Goal: Information Seeking & Learning: Learn about a topic

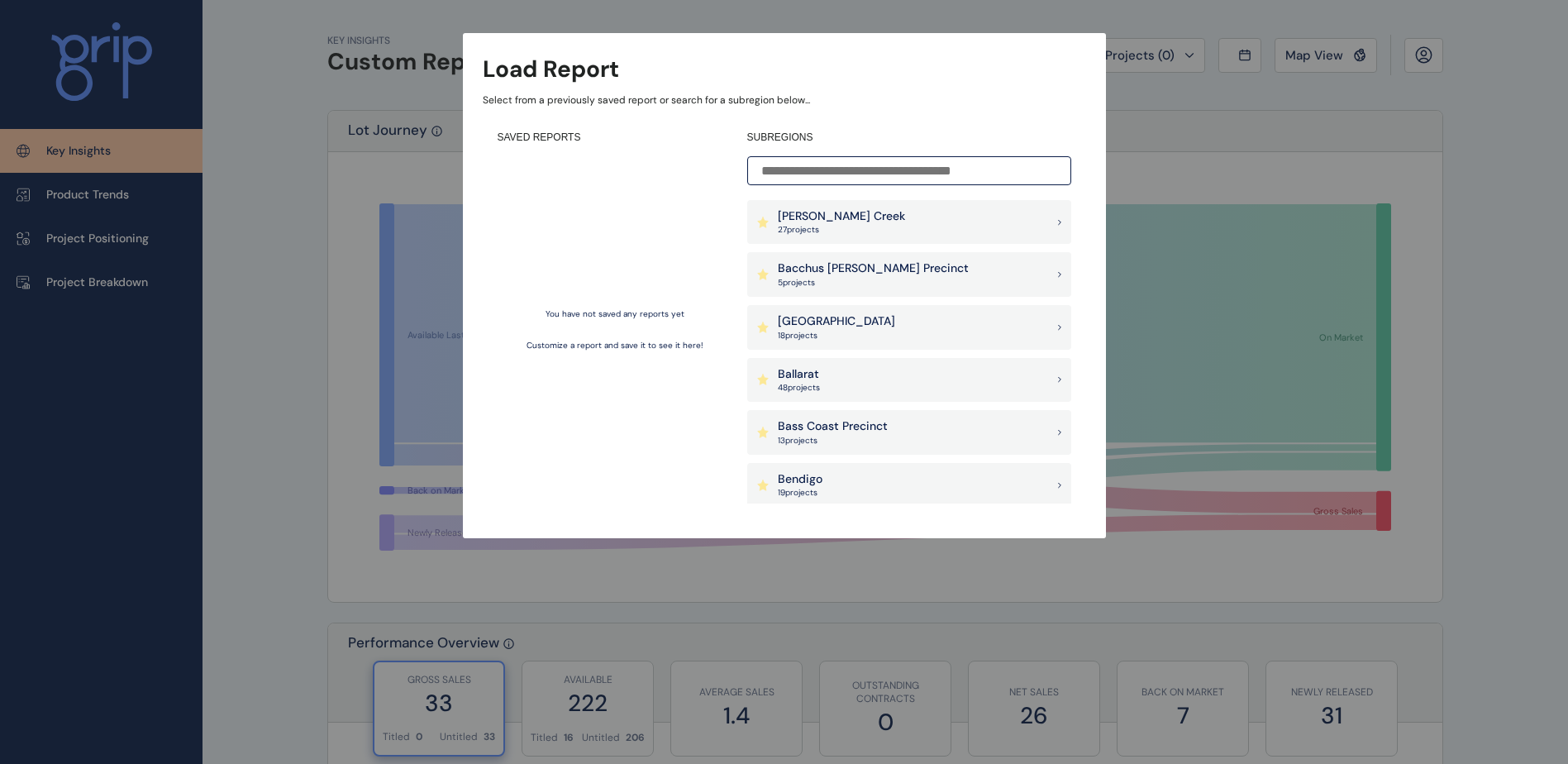
click at [843, 223] on p "[PERSON_NAME] Creek" at bounding box center [841, 216] width 128 height 17
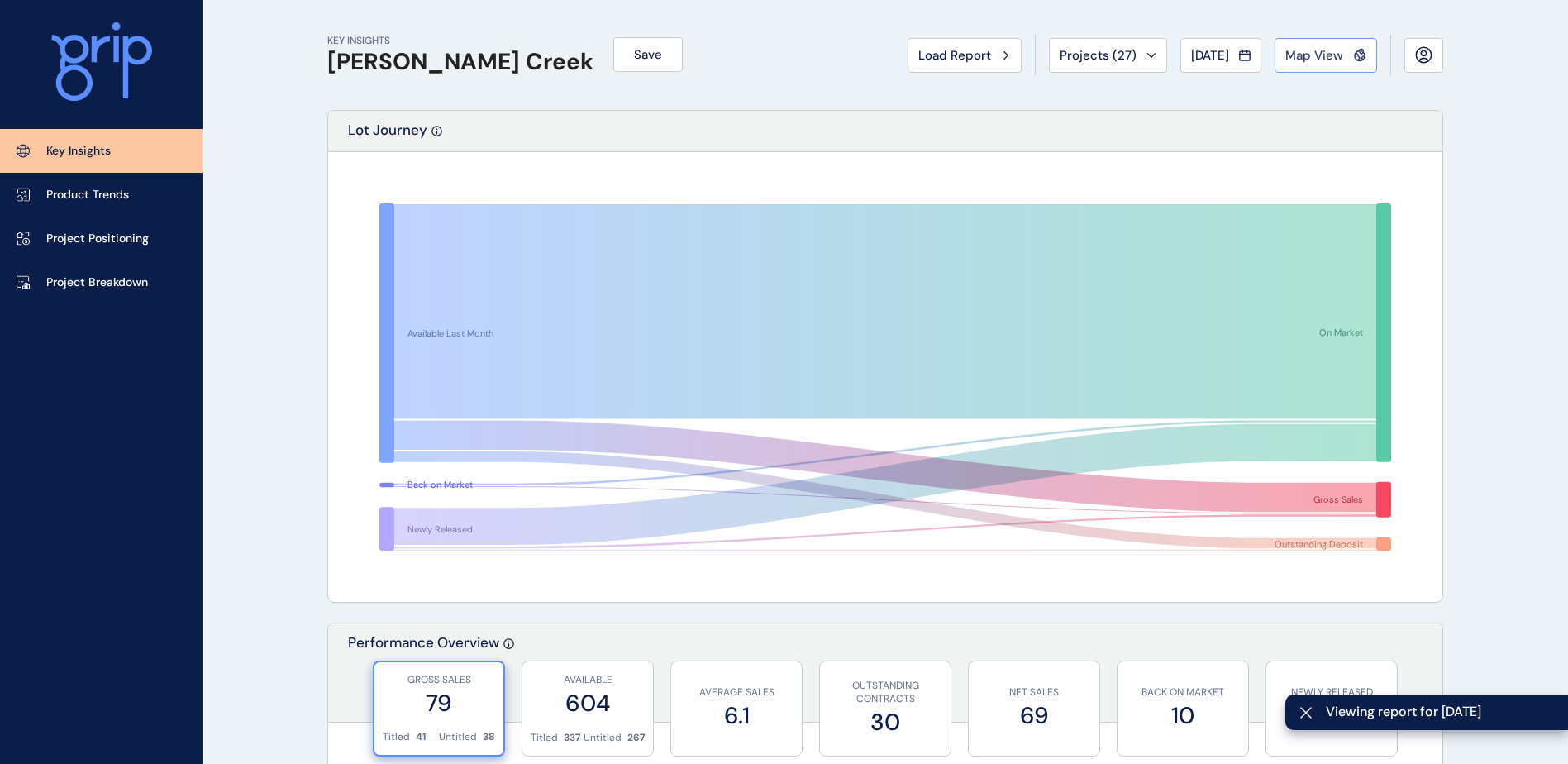
click at [1320, 58] on span "Map View" at bounding box center [1314, 55] width 58 height 17
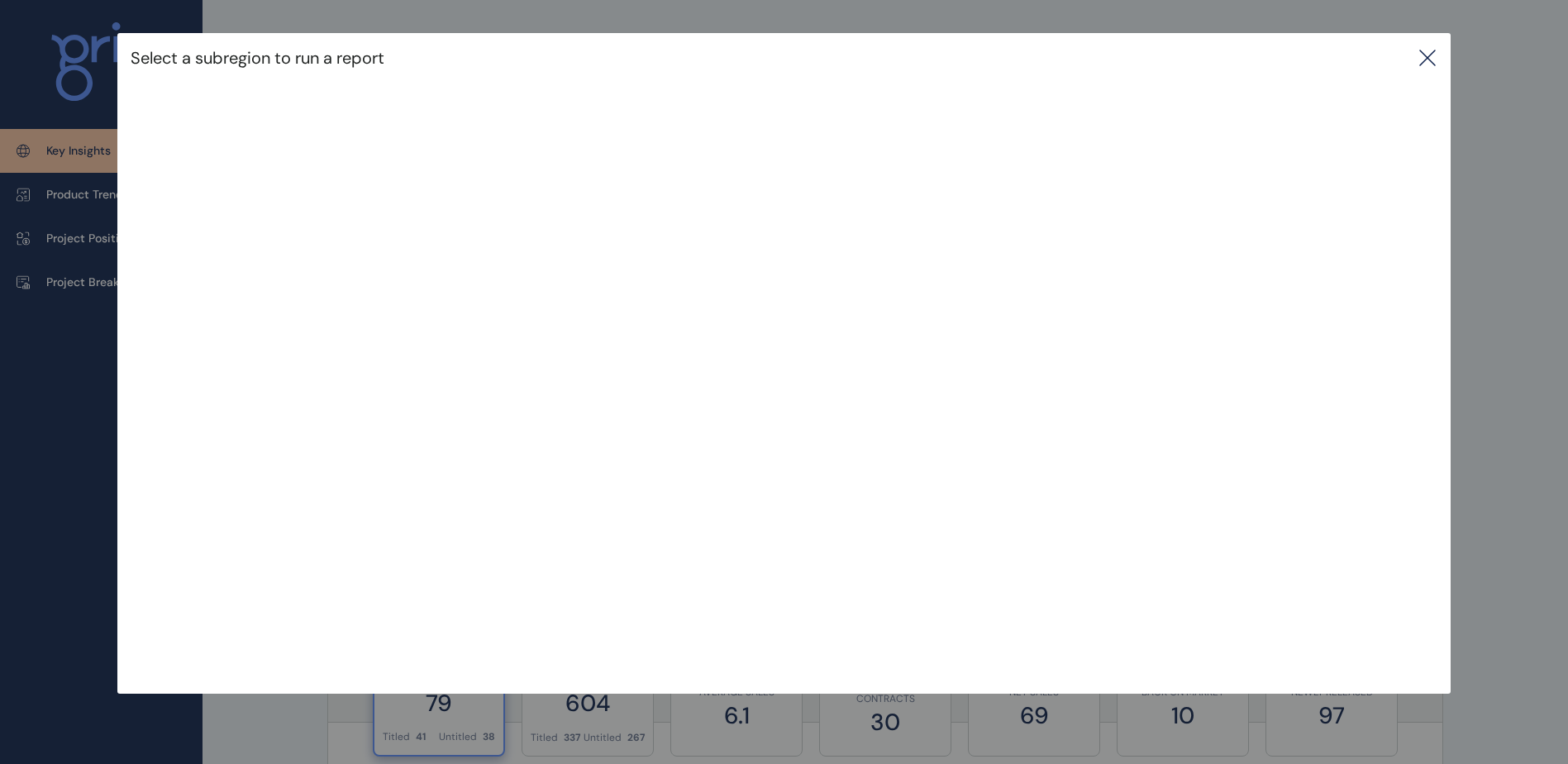
click at [1437, 55] on icon at bounding box center [1427, 57] width 19 height 19
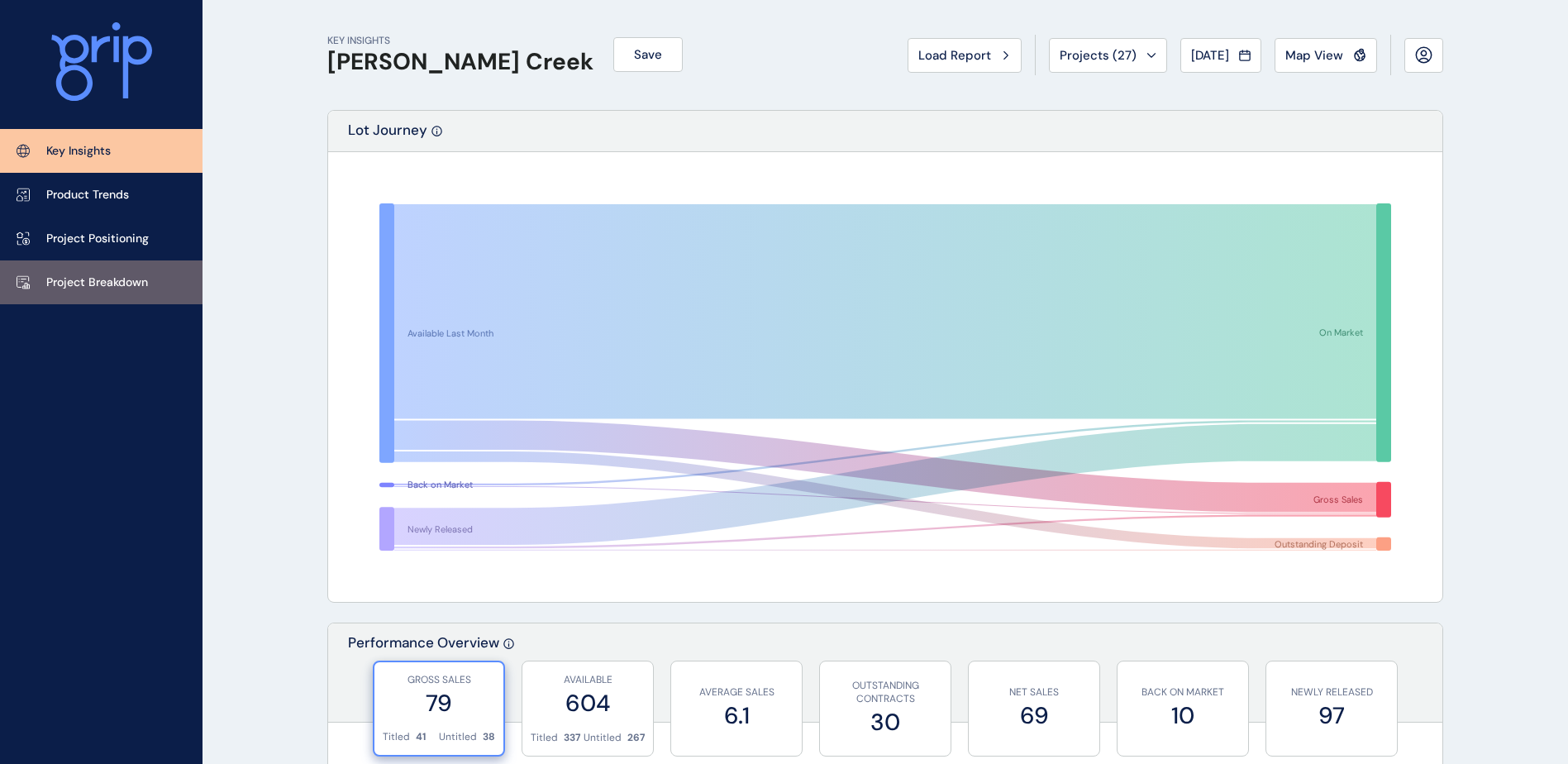
click at [96, 276] on p "Project Breakdown" at bounding box center [97, 283] width 102 height 17
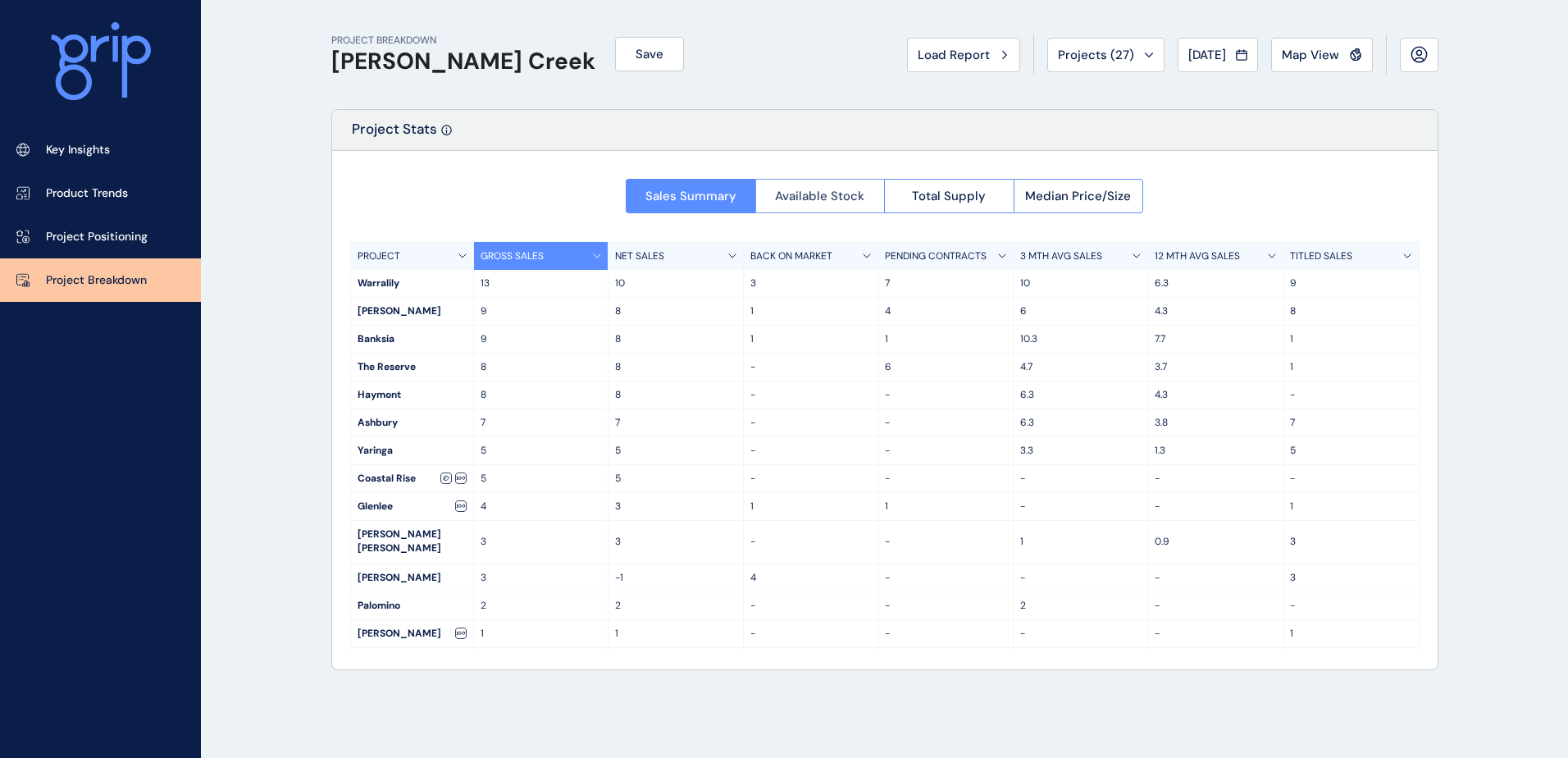
click at [842, 192] on span "Available Stock" at bounding box center [819, 196] width 89 height 17
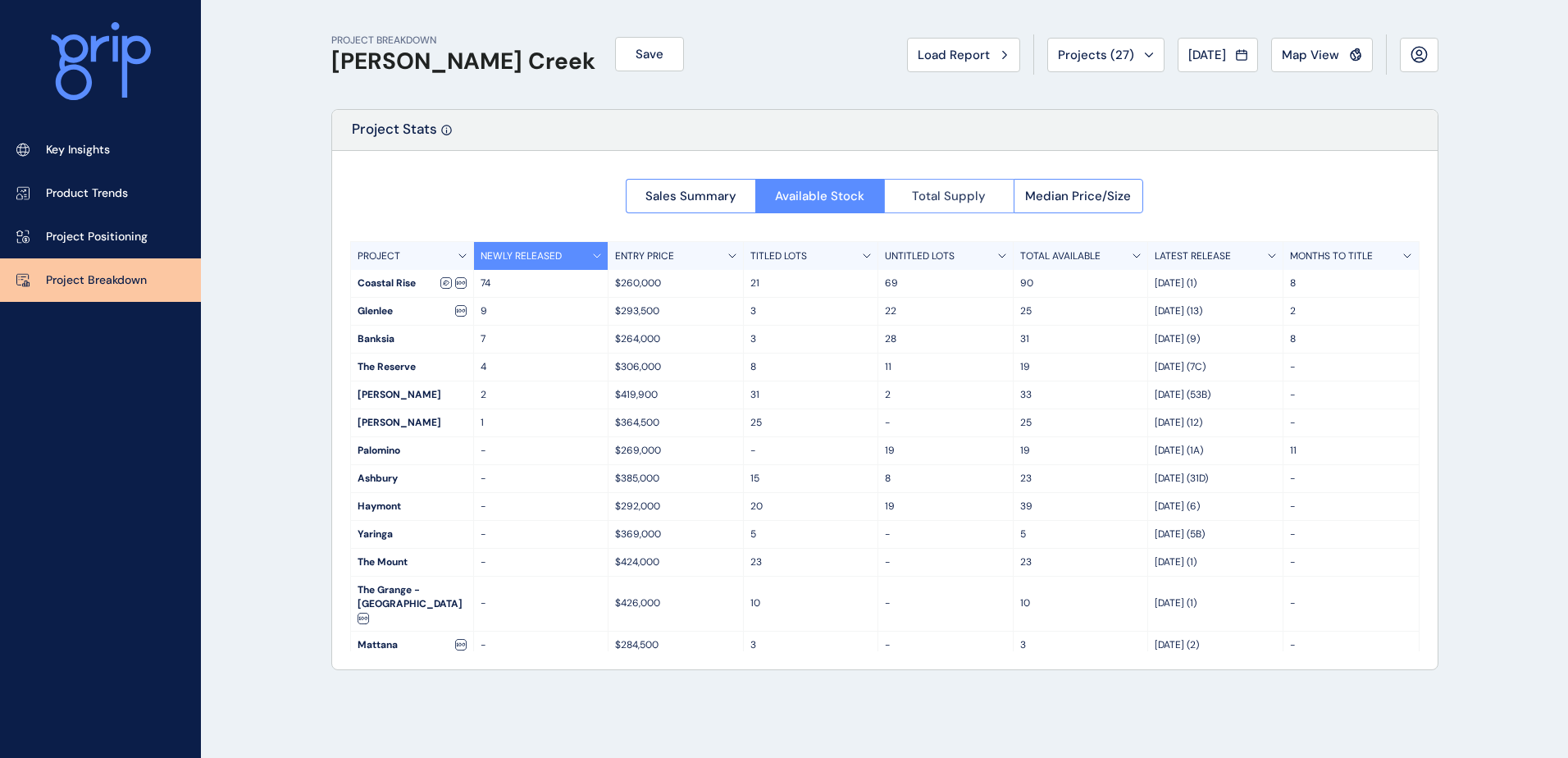
click at [930, 196] on span "Total Supply" at bounding box center [949, 196] width 73 height 17
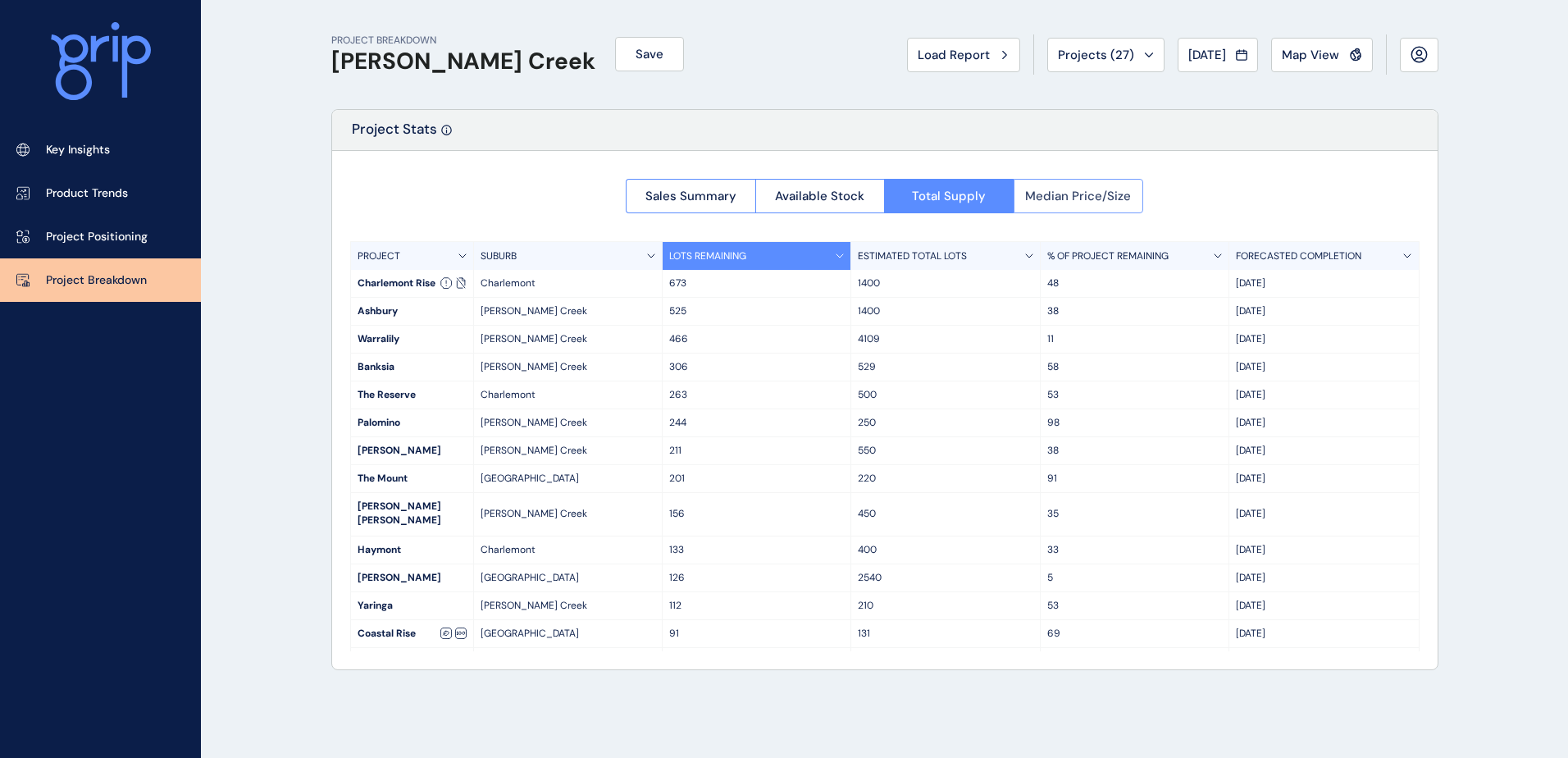
click at [1037, 205] on button "Median Price/Size" at bounding box center [1079, 196] width 130 height 35
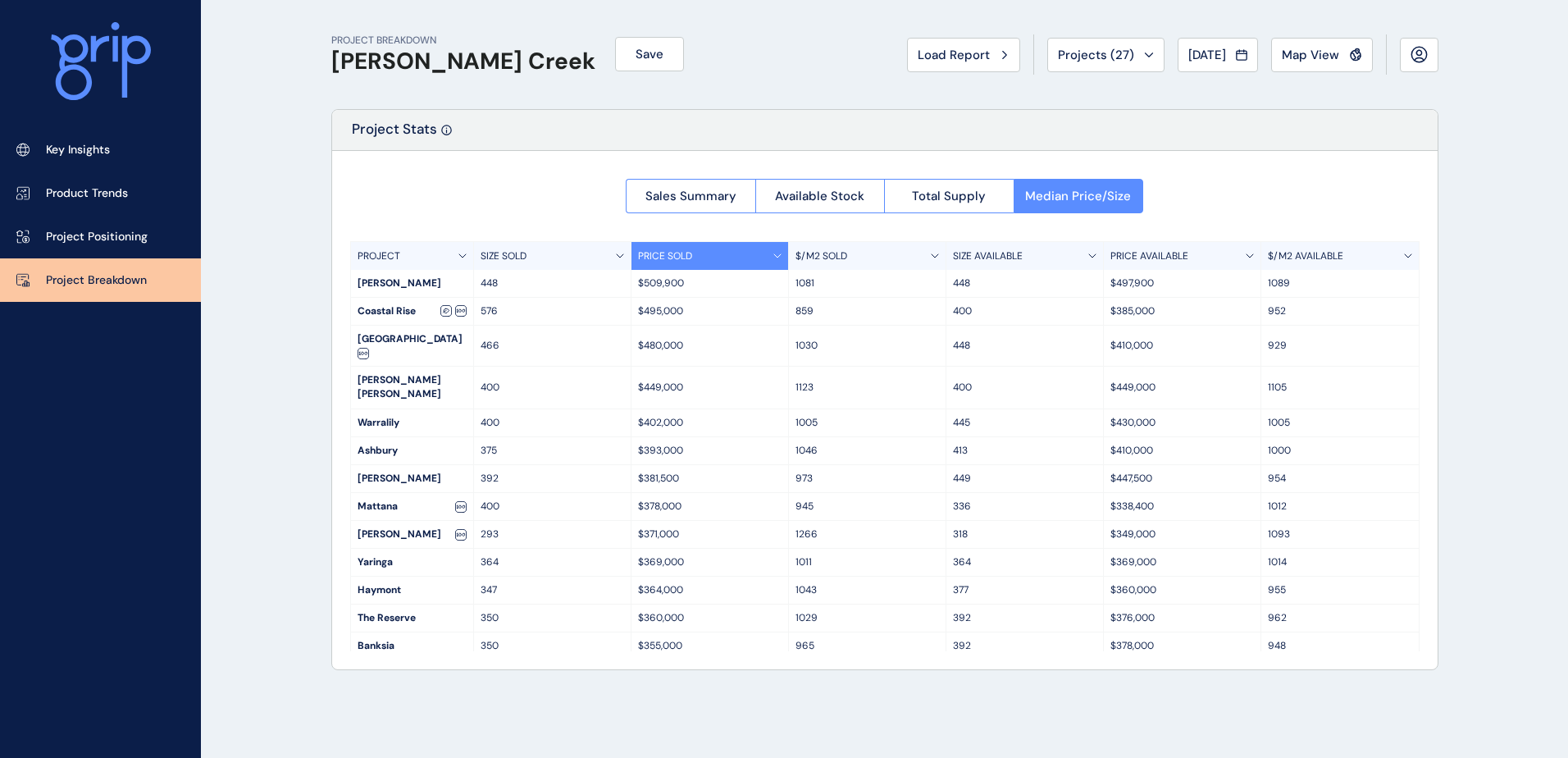
click at [1474, 513] on div "PROJECT BREAKDOWN [PERSON_NAME] Creek Save Load Report Projects ( 27 ) [DATE] 2…" at bounding box center [784, 379] width 1568 height 758
click at [112, 222] on link "Project Positioning" at bounding box center [100, 236] width 201 height 43
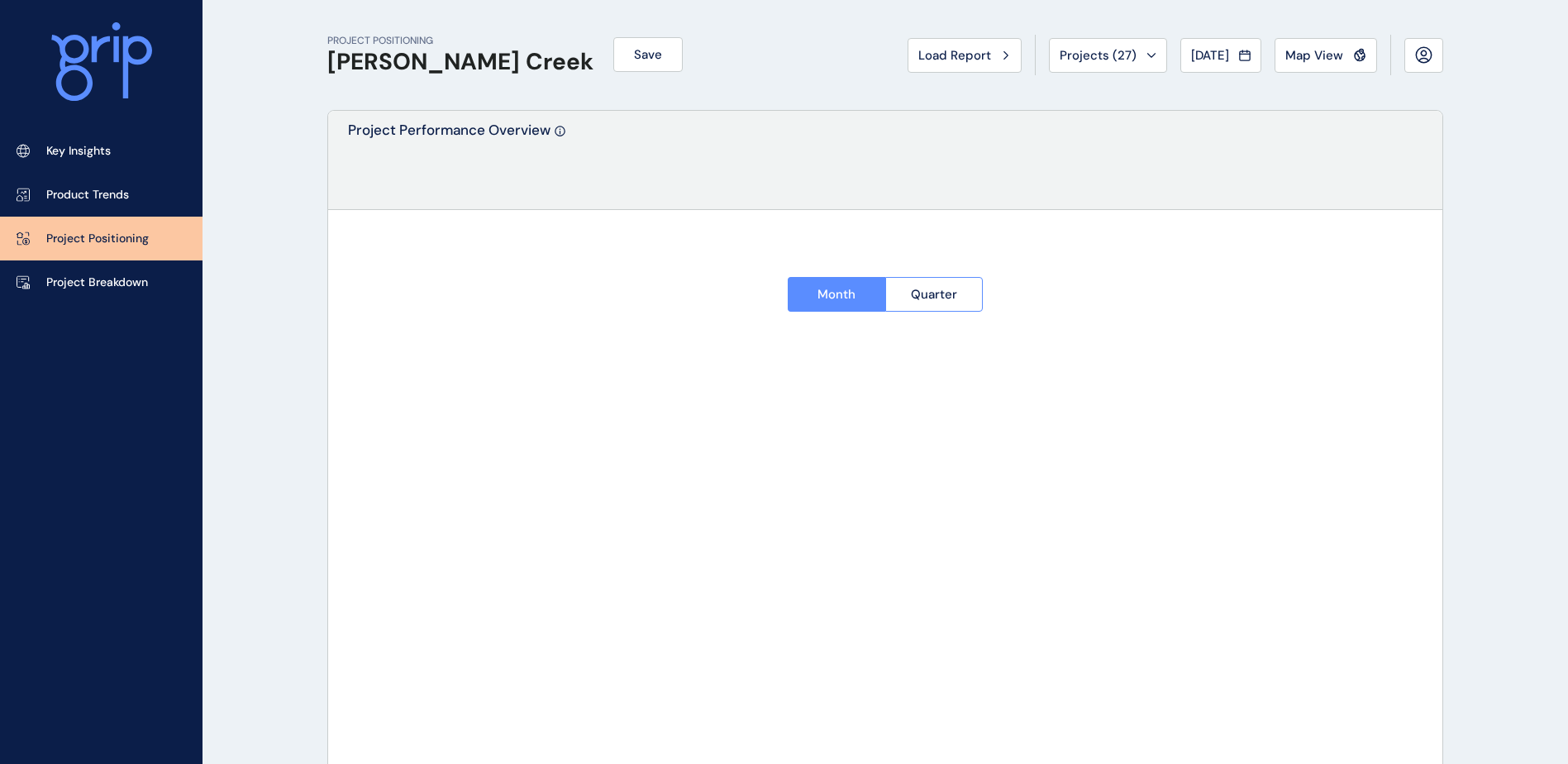
type input "*********"
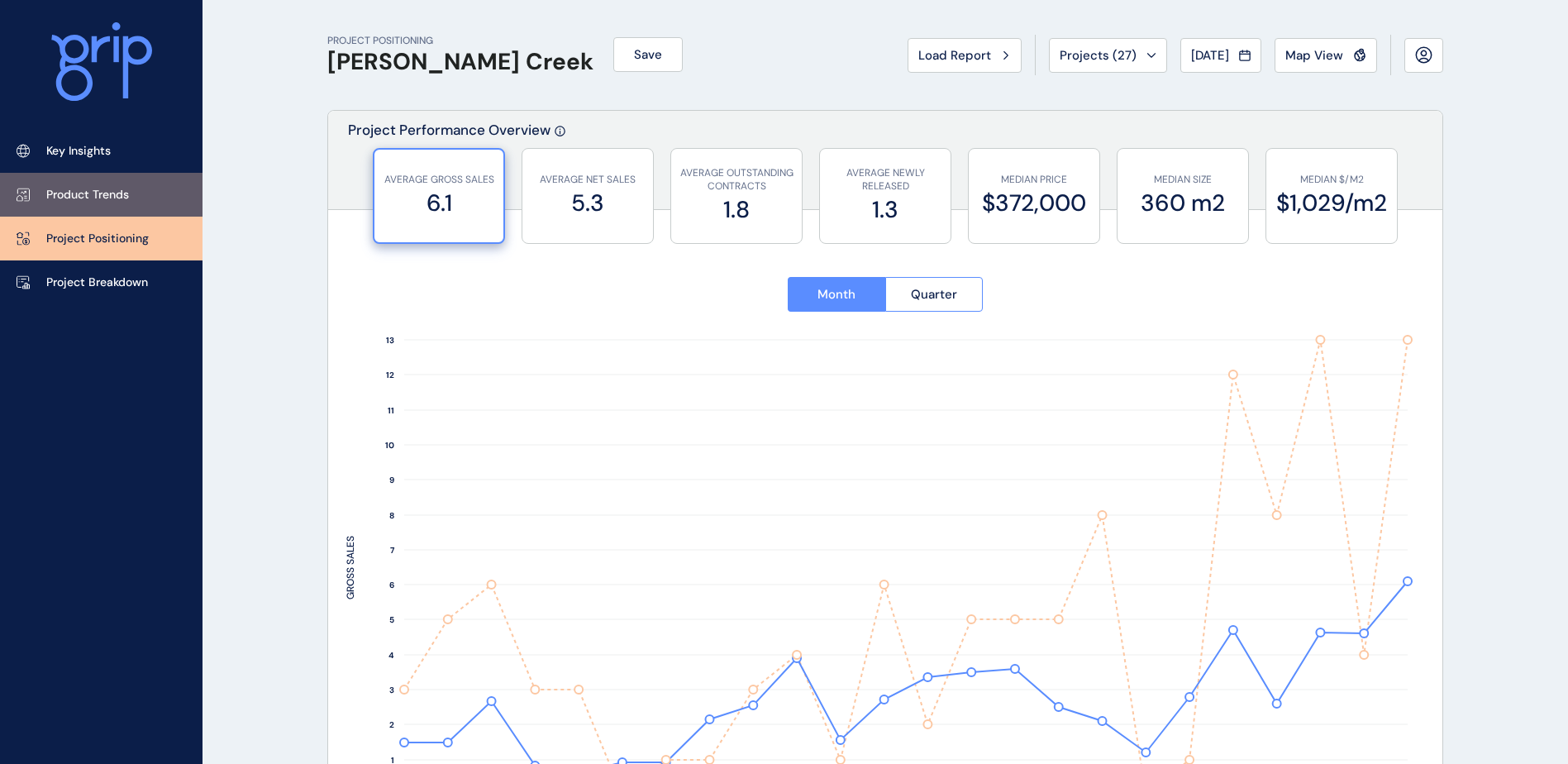
click at [90, 189] on p "Product Trends" at bounding box center [87, 195] width 82 height 17
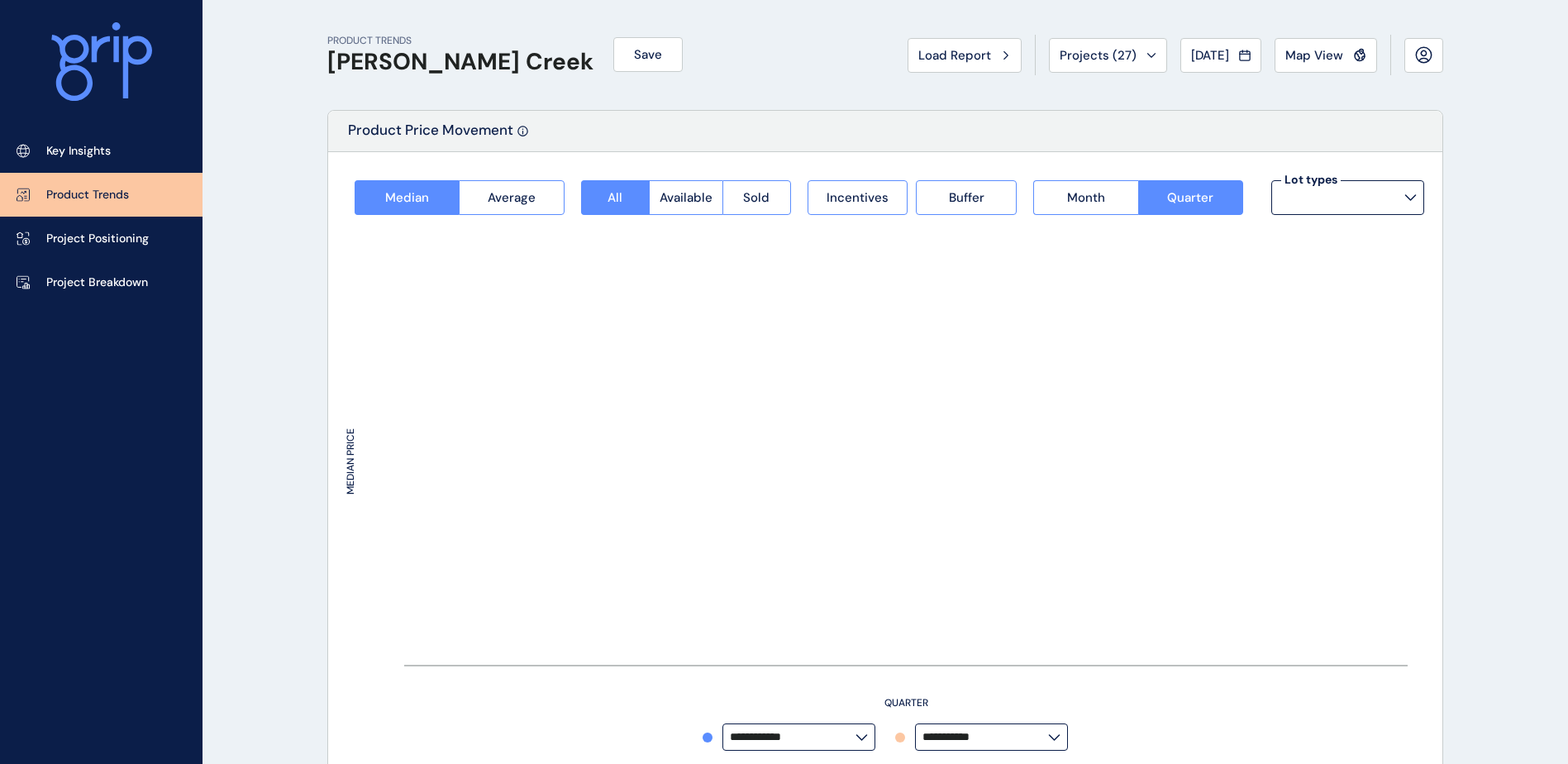
type input "**********"
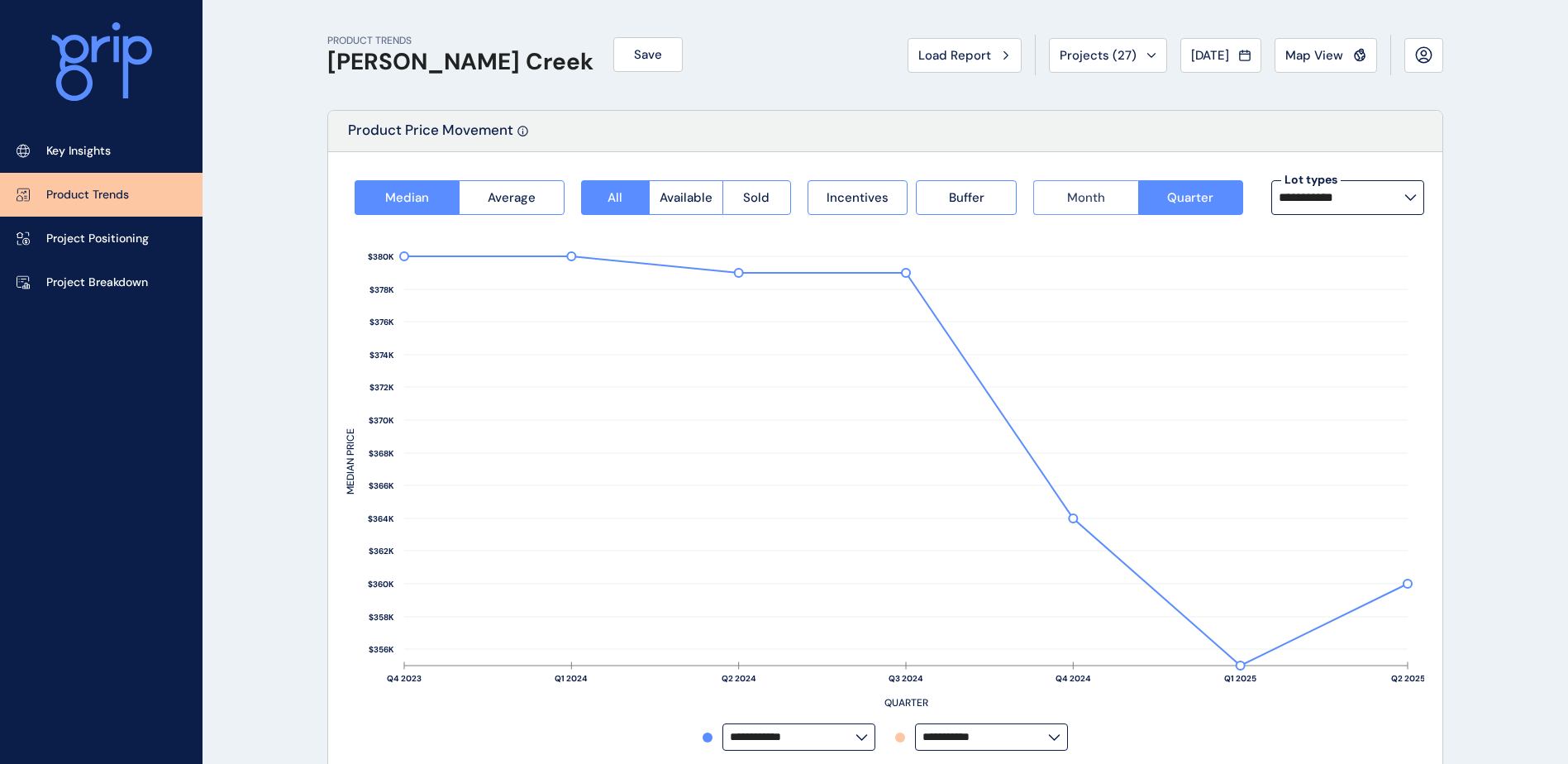
click at [1109, 199] on button "Month" at bounding box center [1084, 198] width 104 height 35
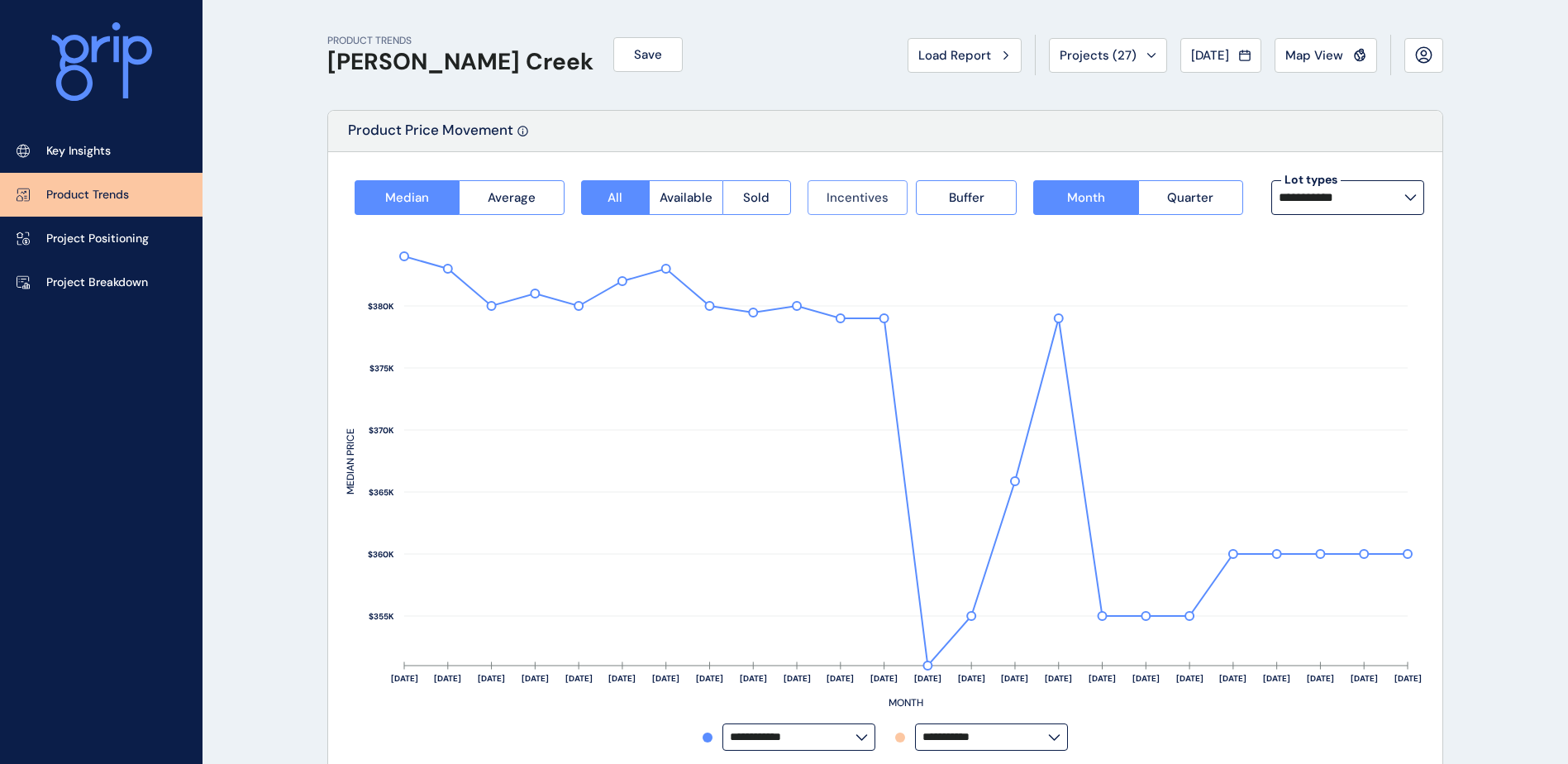
click at [838, 197] on span "Incentives" at bounding box center [857, 198] width 62 height 17
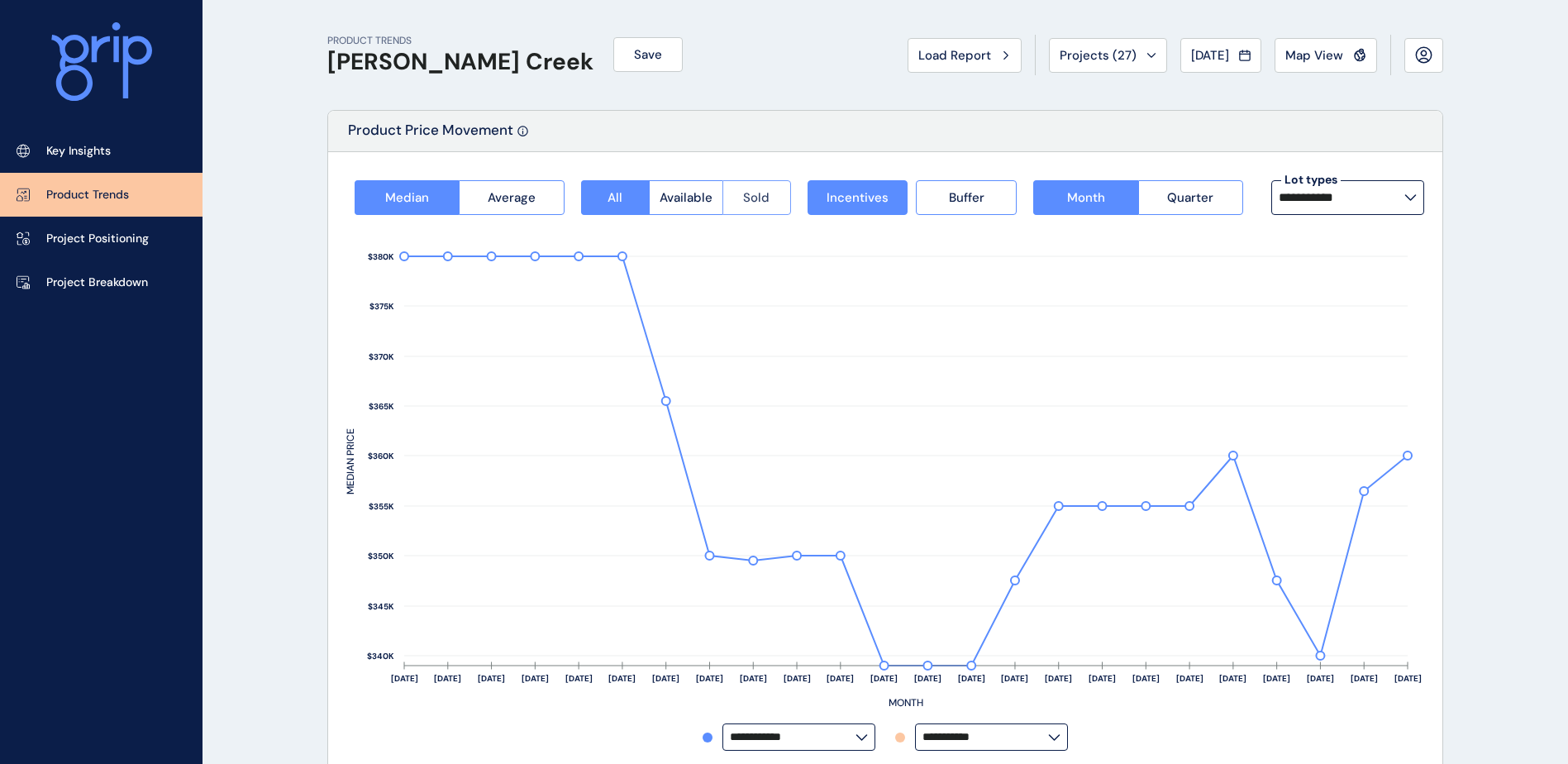
click at [780, 193] on button "Sold" at bounding box center [756, 198] width 68 height 35
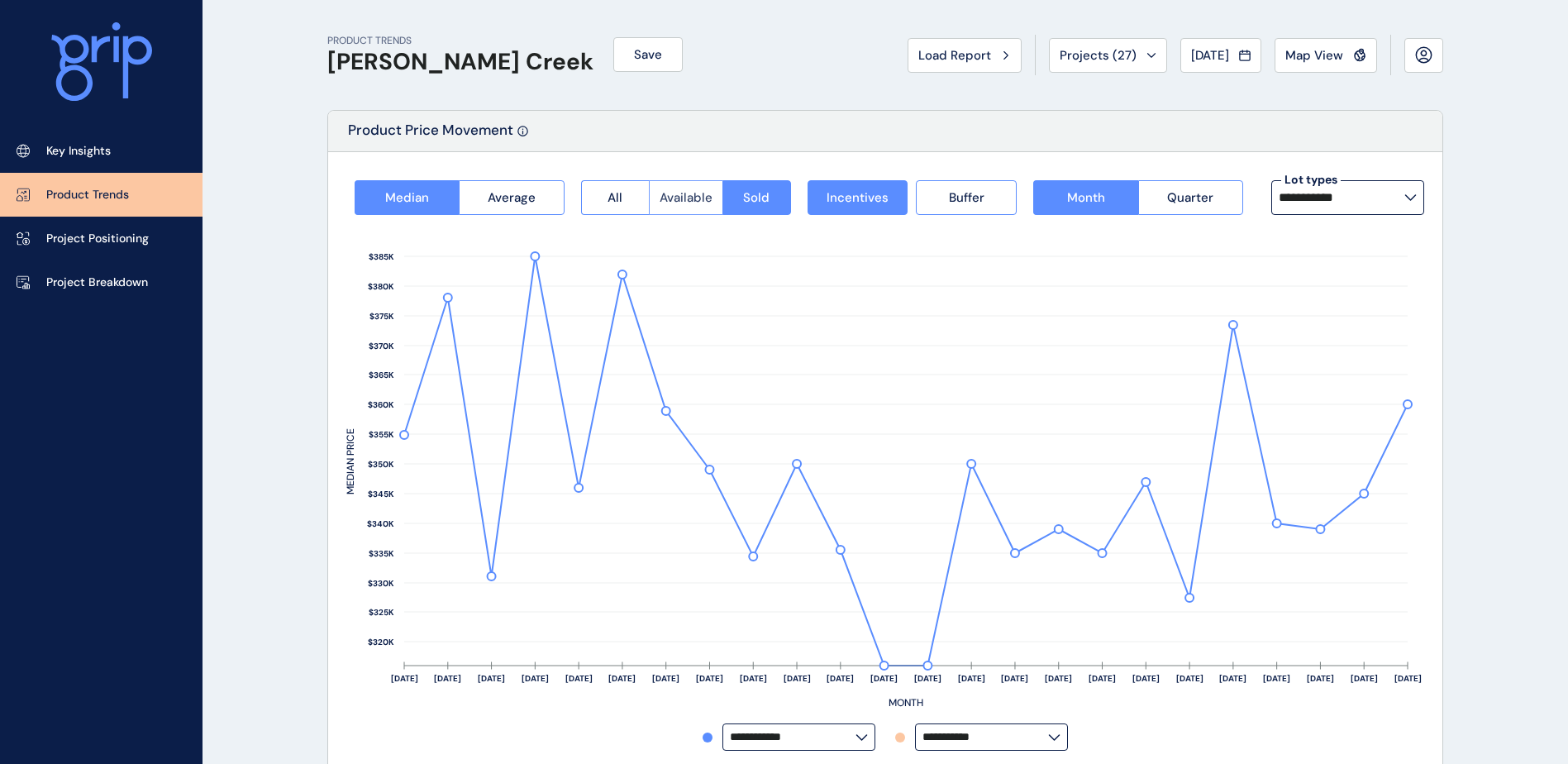
click at [683, 201] on span "Available" at bounding box center [685, 198] width 53 height 17
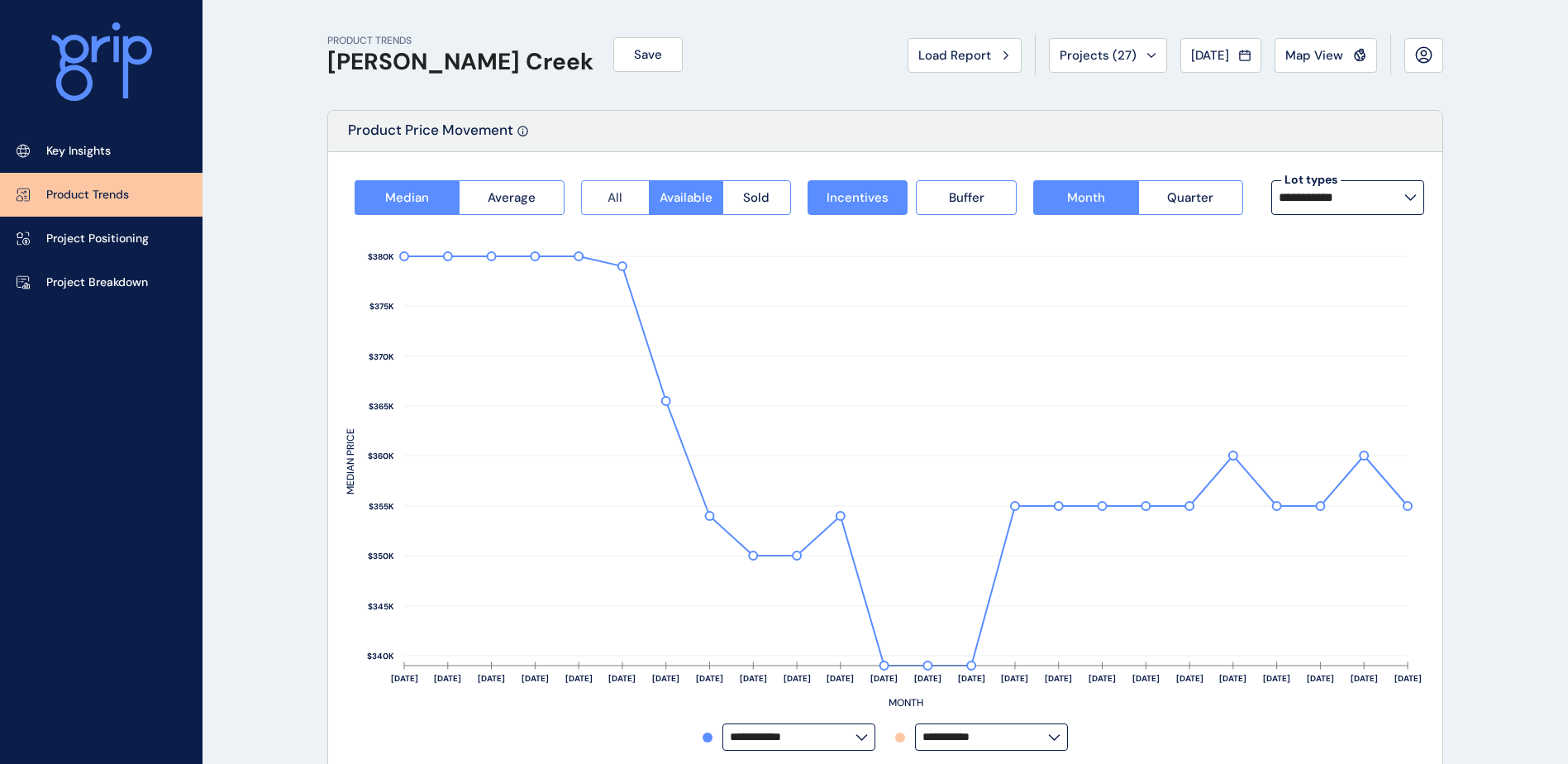
click at [630, 201] on button "All" at bounding box center [614, 198] width 67 height 35
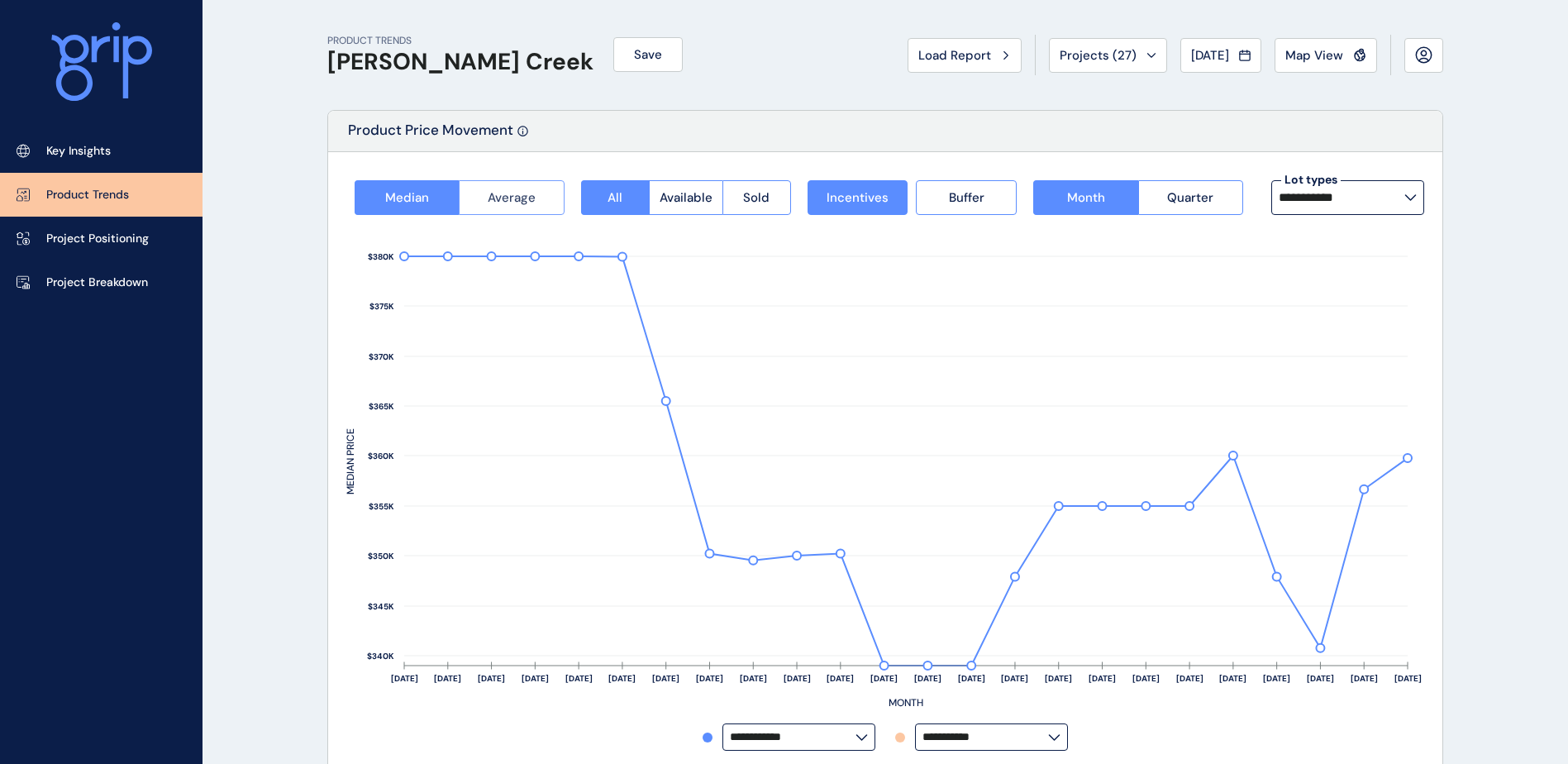
click at [533, 199] on span "Average" at bounding box center [511, 198] width 48 height 17
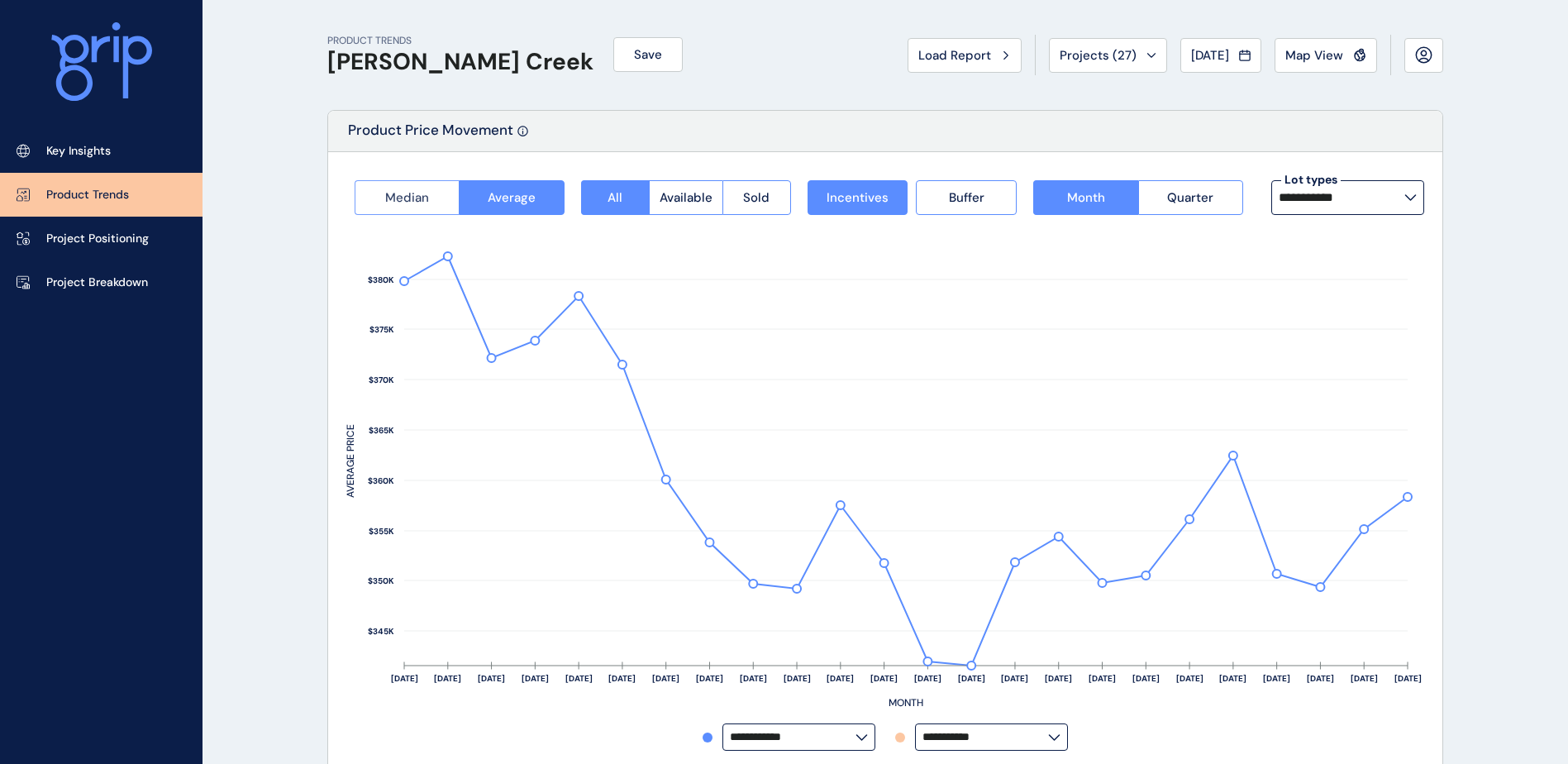
click at [439, 199] on button "Median" at bounding box center [406, 198] width 104 height 35
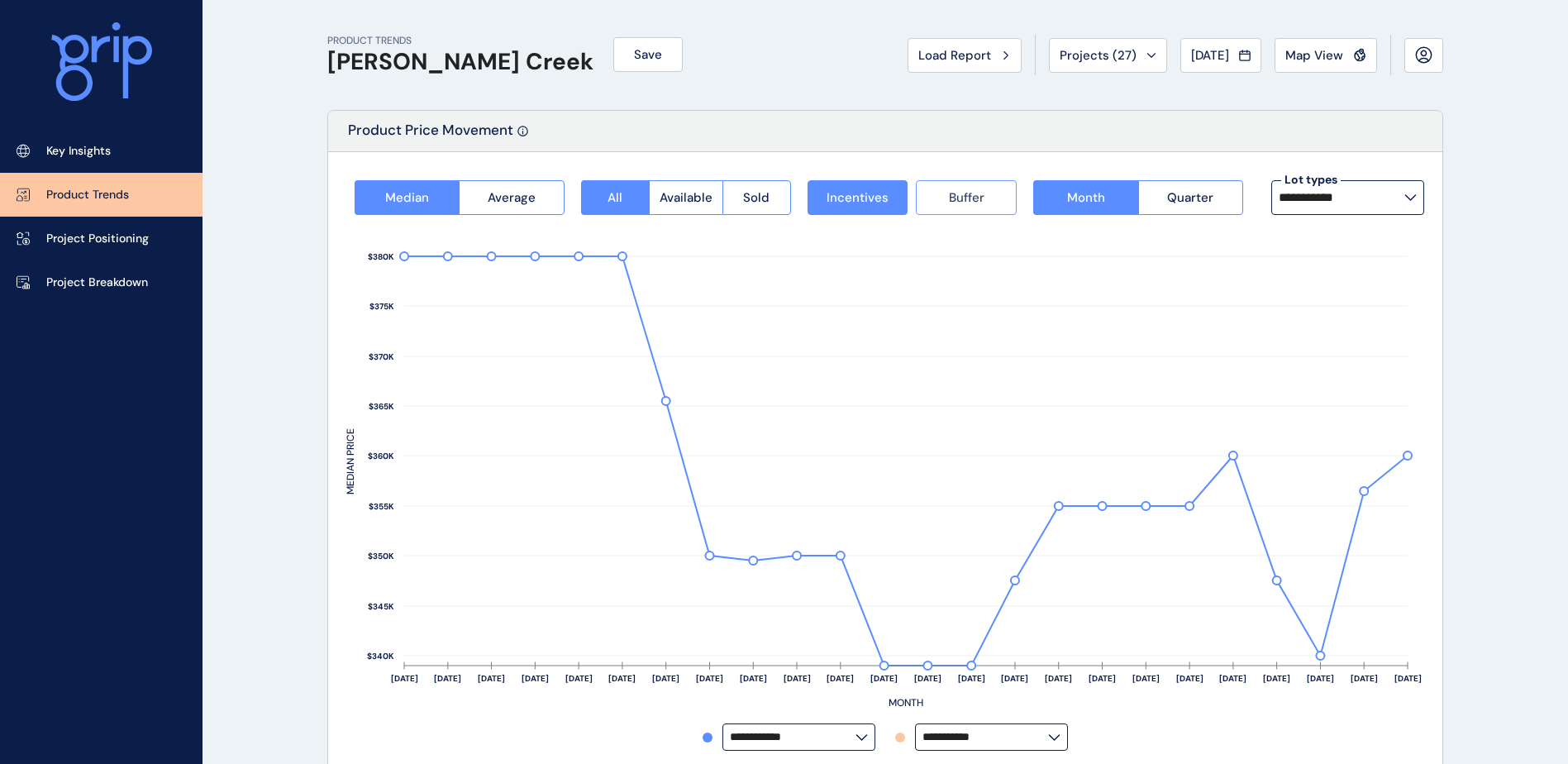
click at [996, 205] on button "Buffer" at bounding box center [965, 198] width 101 height 35
click at [1190, 209] on button "Quarter" at bounding box center [1191, 198] width 105 height 35
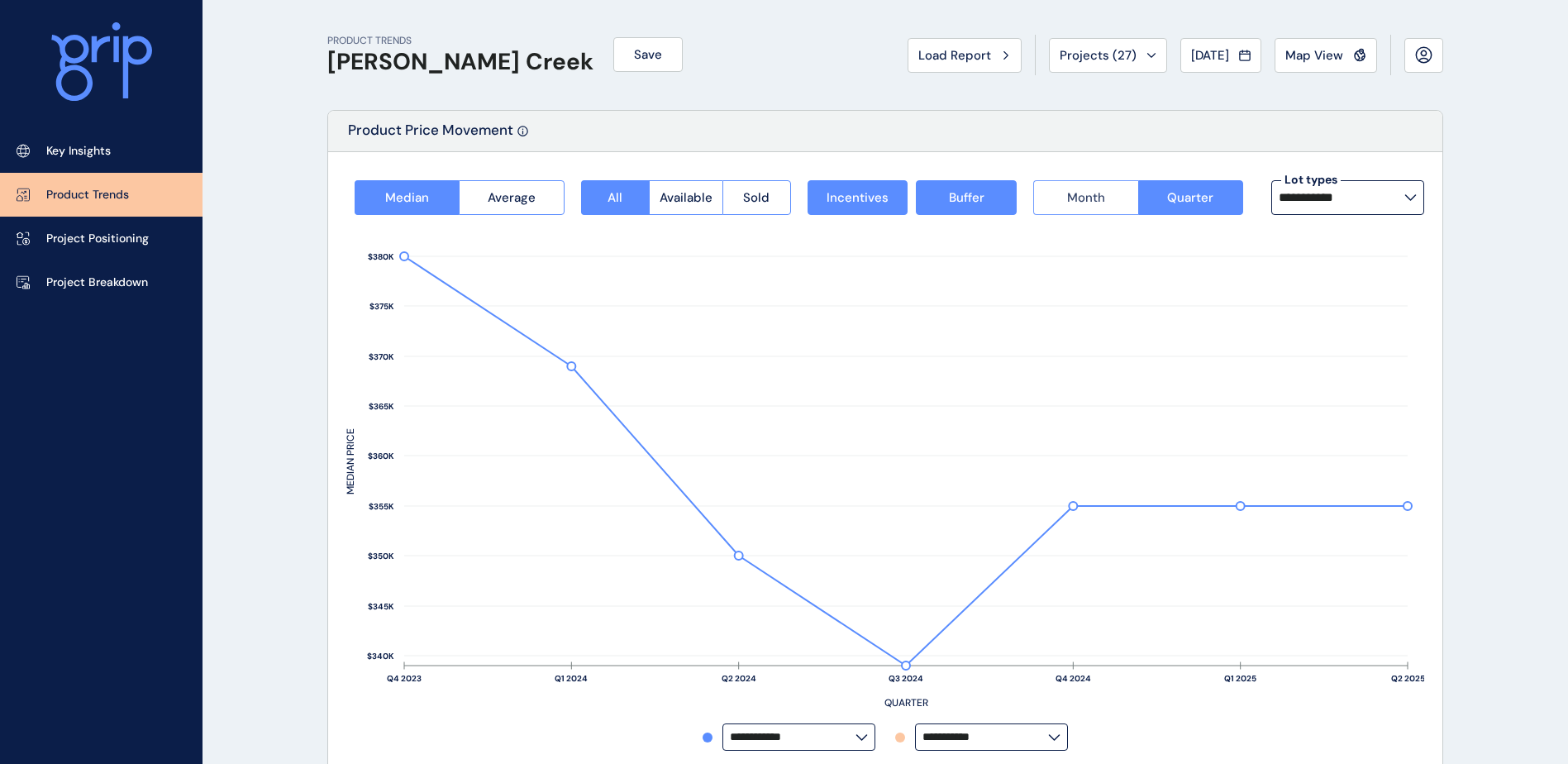
click at [1104, 209] on button "Month" at bounding box center [1084, 198] width 104 height 35
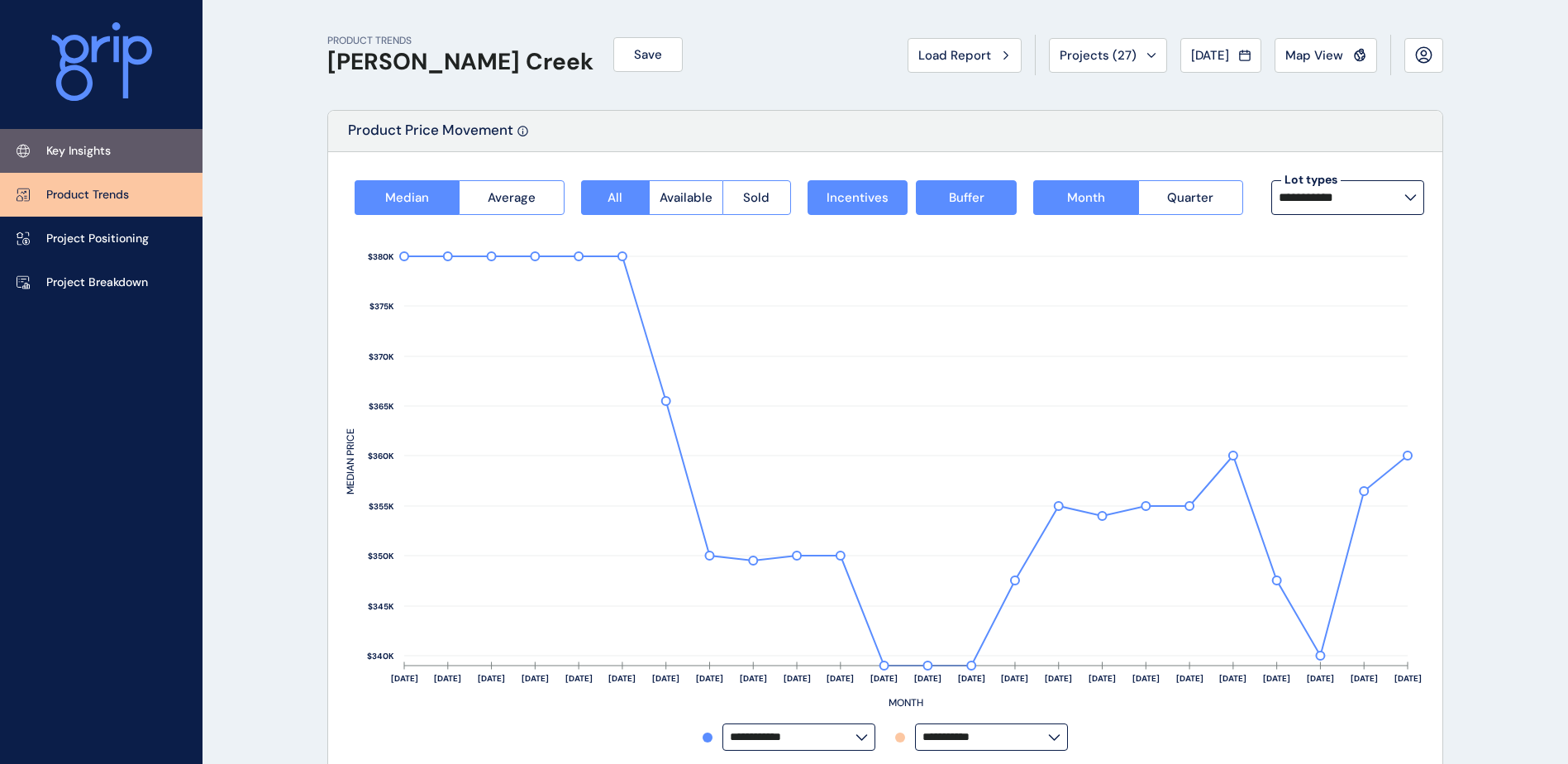
click at [50, 151] on p "Key Insights" at bounding box center [79, 152] width 65 height 17
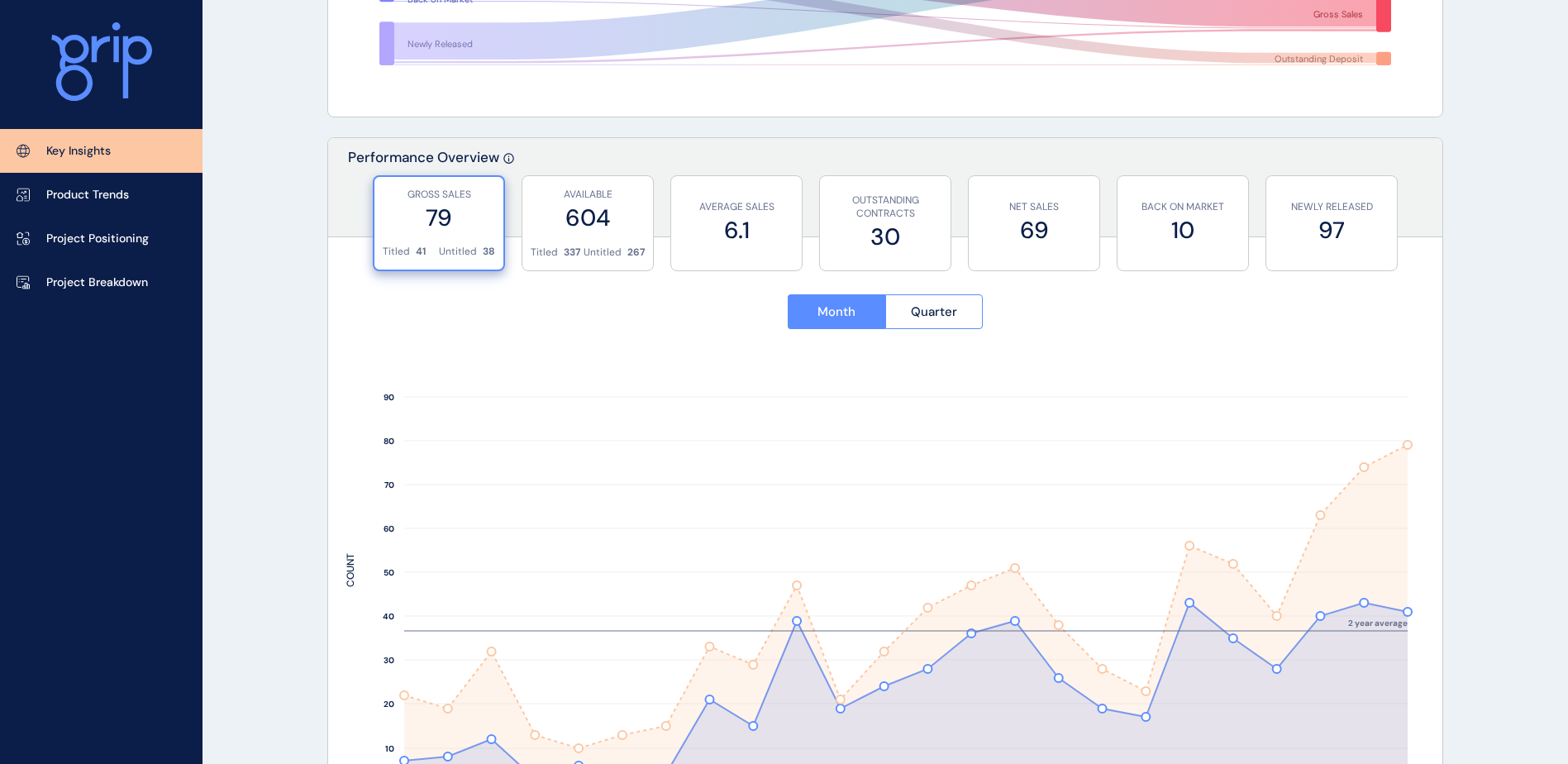
scroll to position [579, 0]
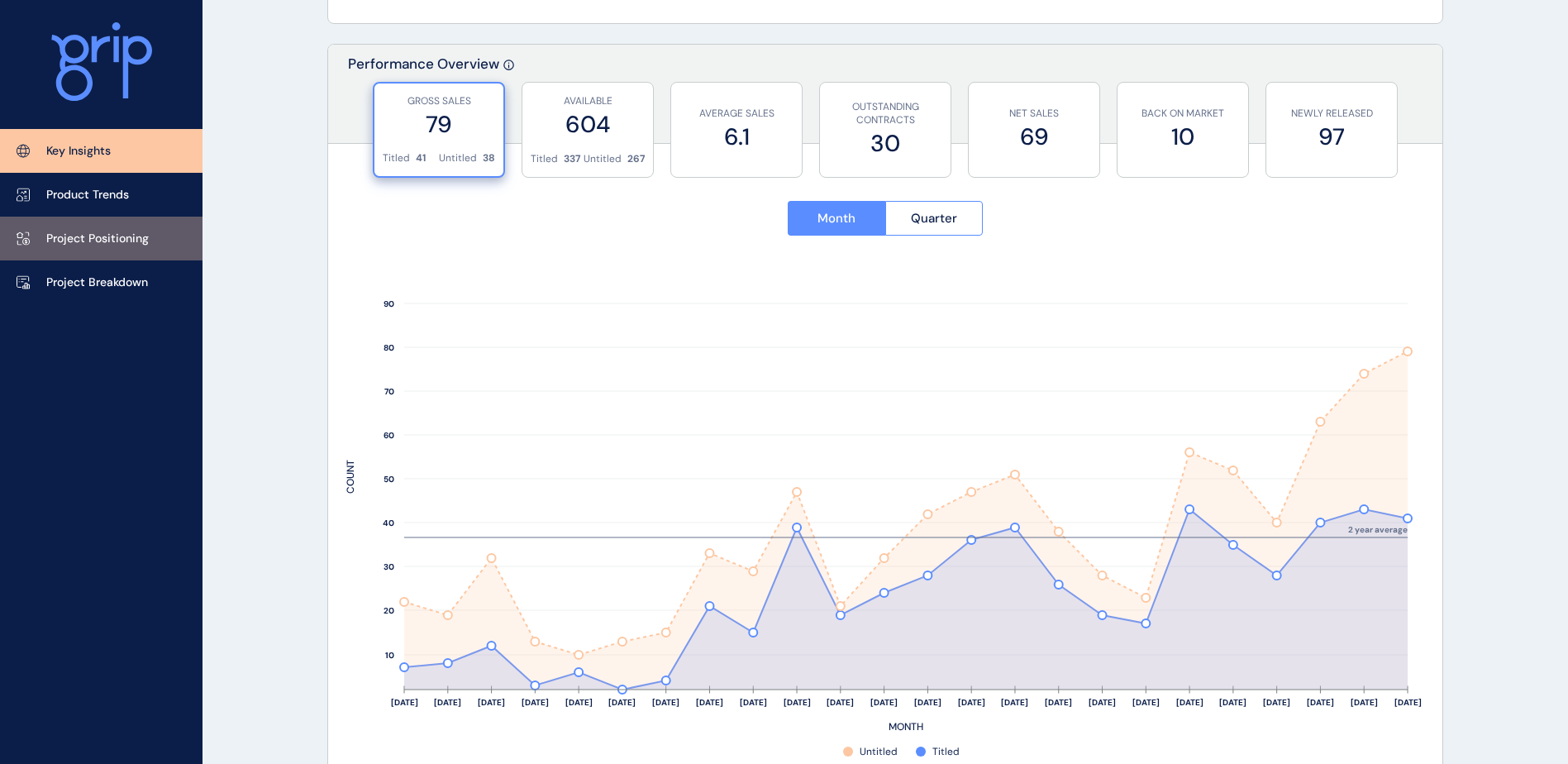
click at [67, 246] on p "Project Positioning" at bounding box center [97, 239] width 103 height 17
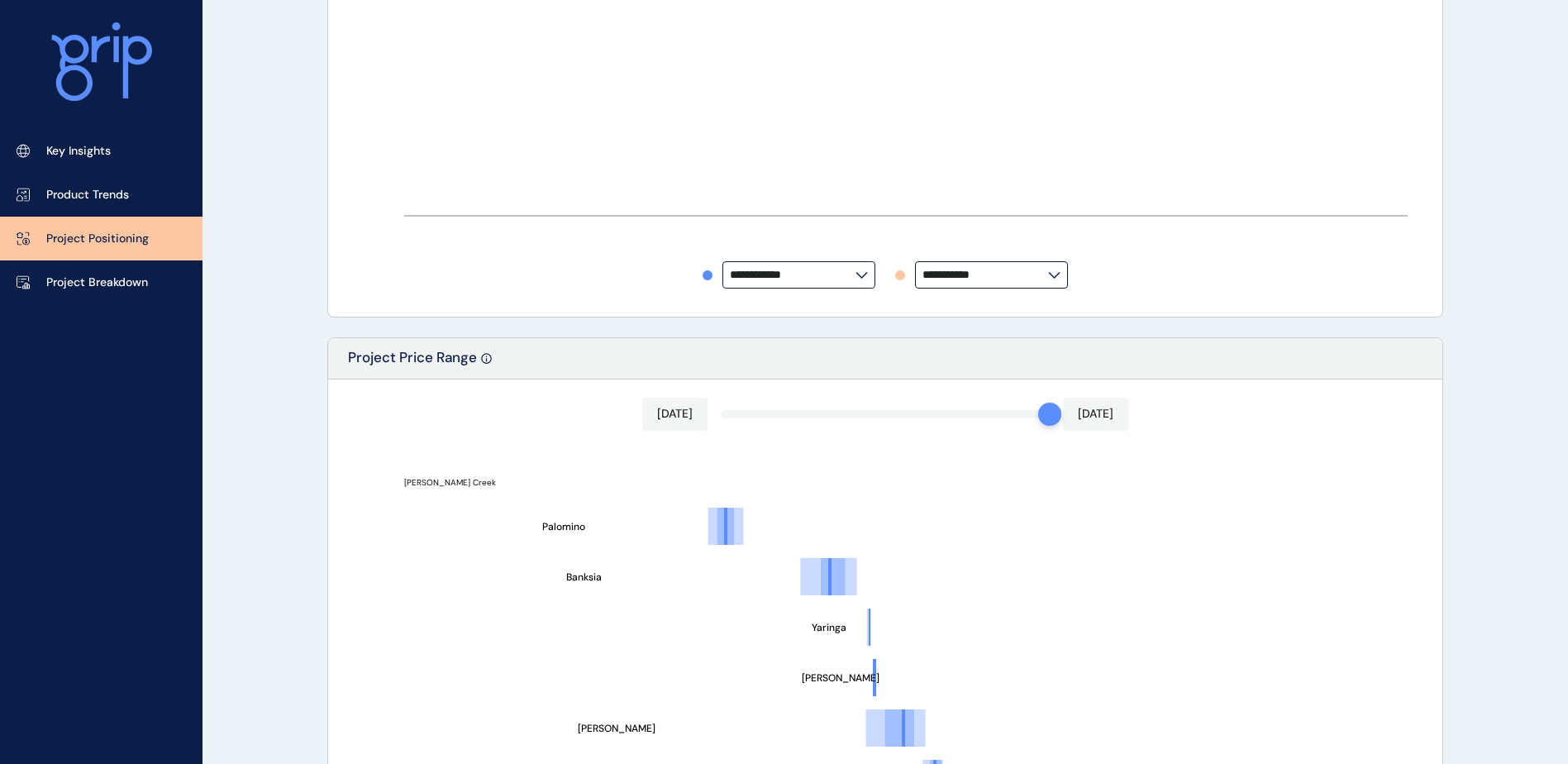
type input "*********"
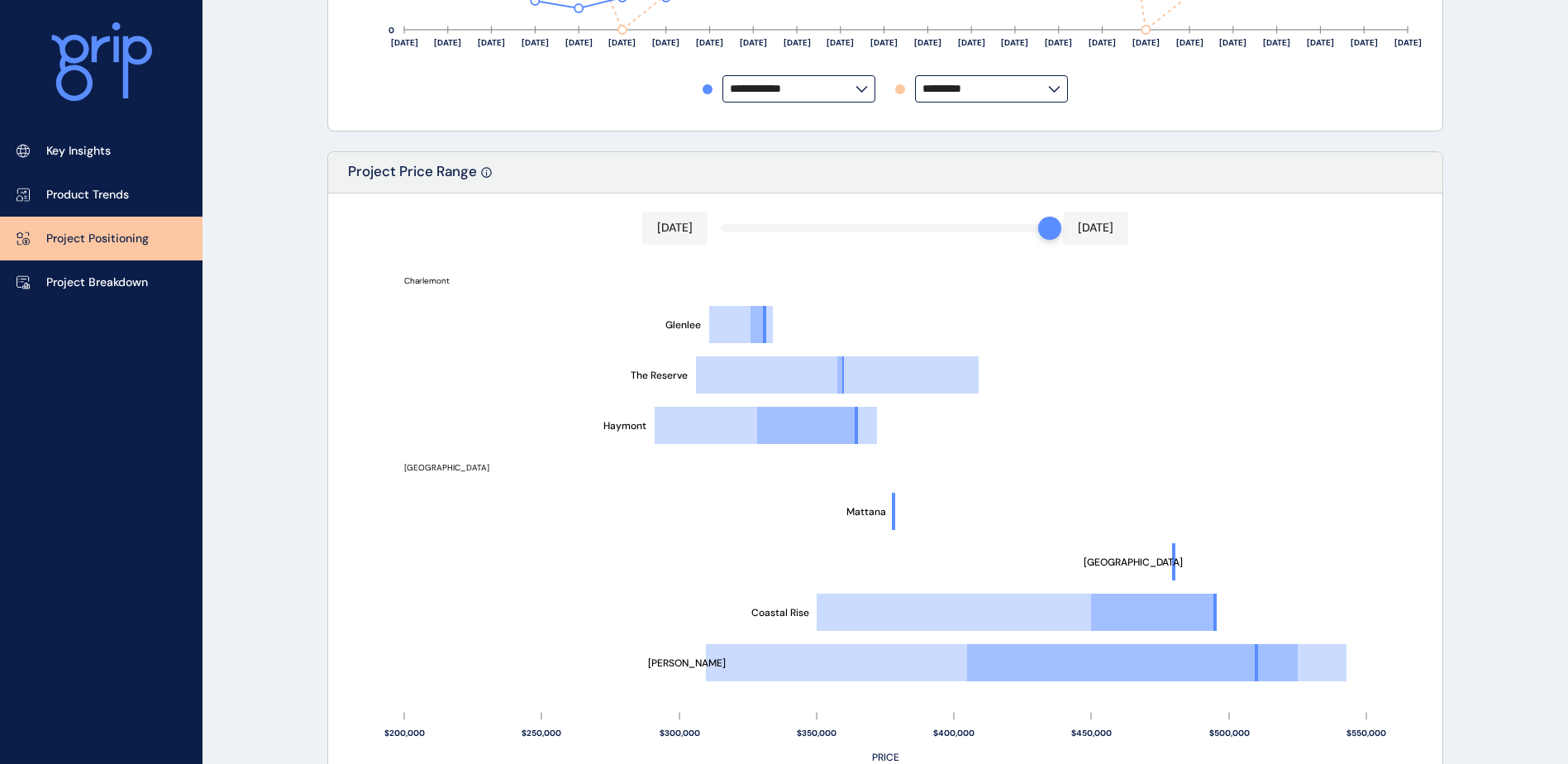
scroll to position [909, 0]
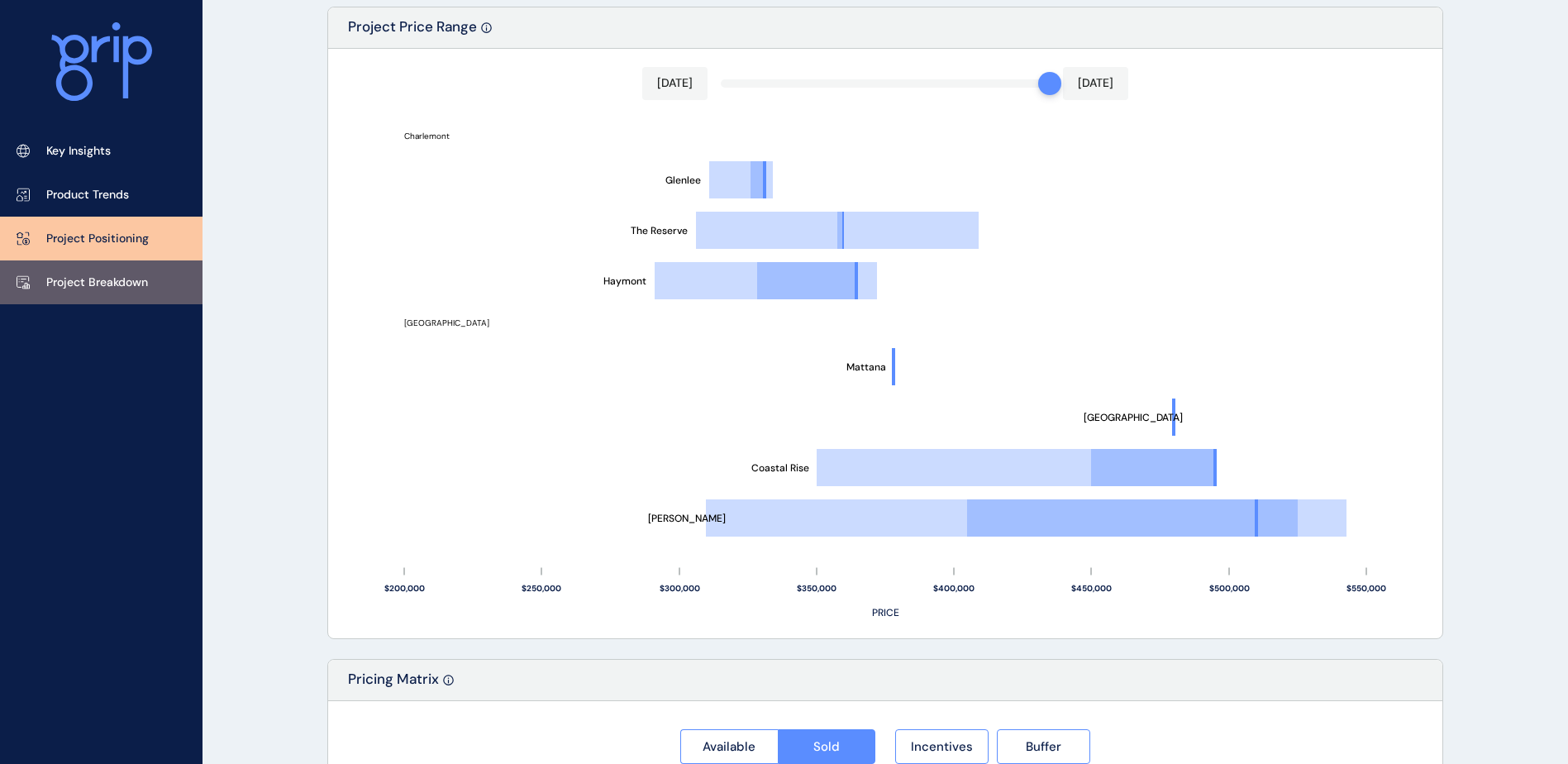
click at [92, 277] on p "Project Breakdown" at bounding box center [97, 283] width 102 height 17
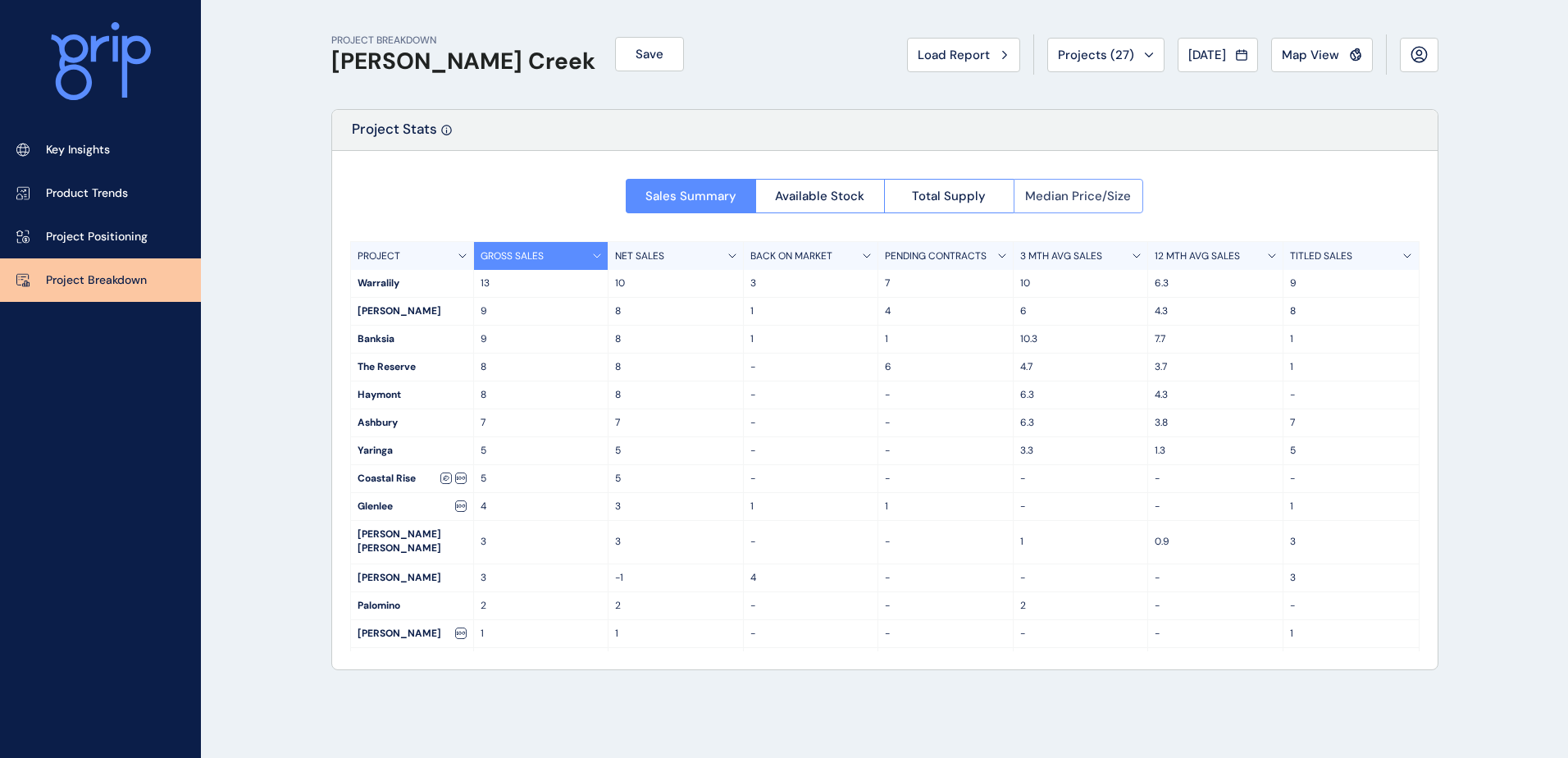
click at [1117, 193] on span "Median Price/Size" at bounding box center [1077, 196] width 106 height 17
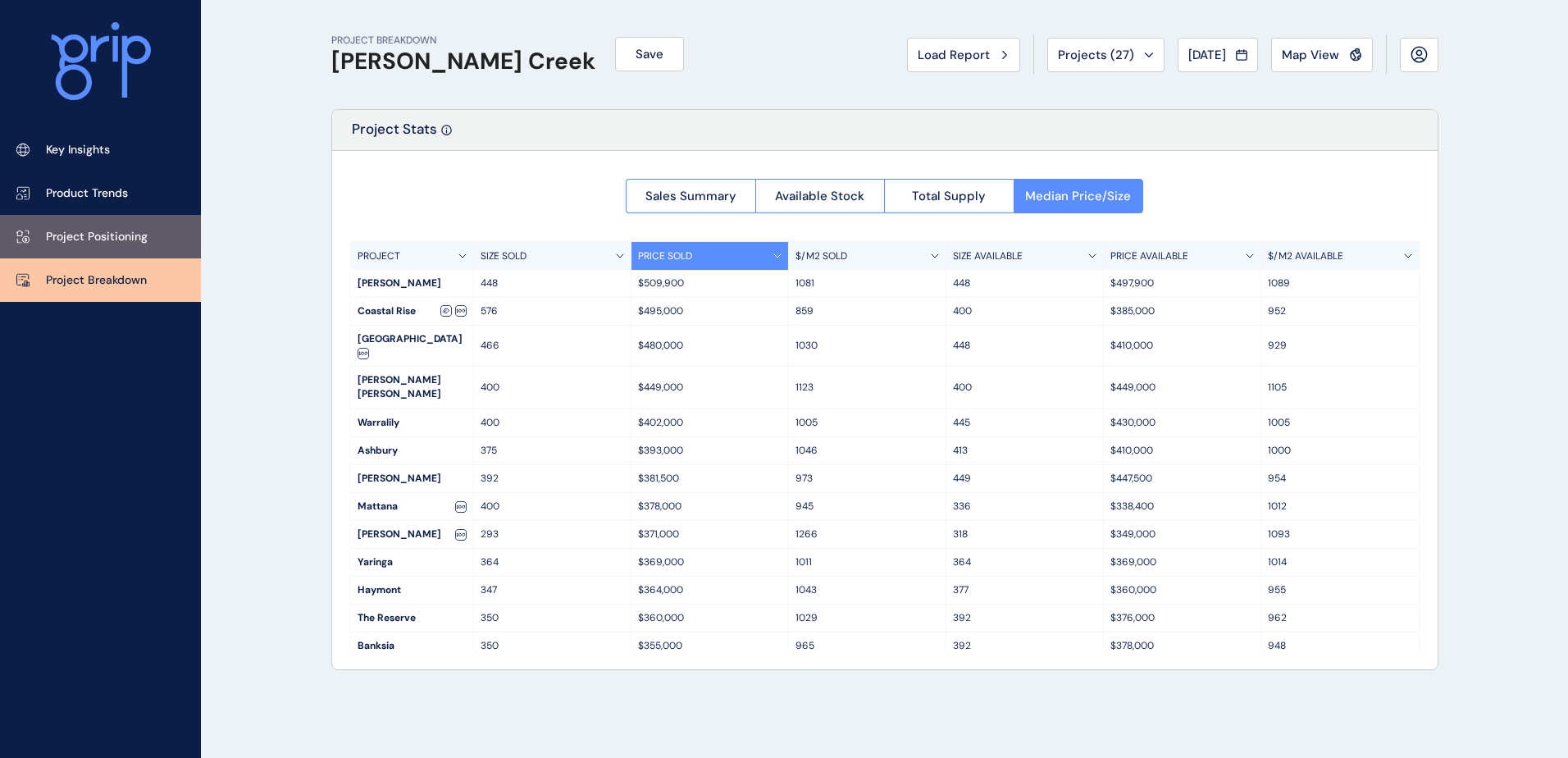
click at [95, 240] on p "Project Positioning" at bounding box center [96, 237] width 102 height 17
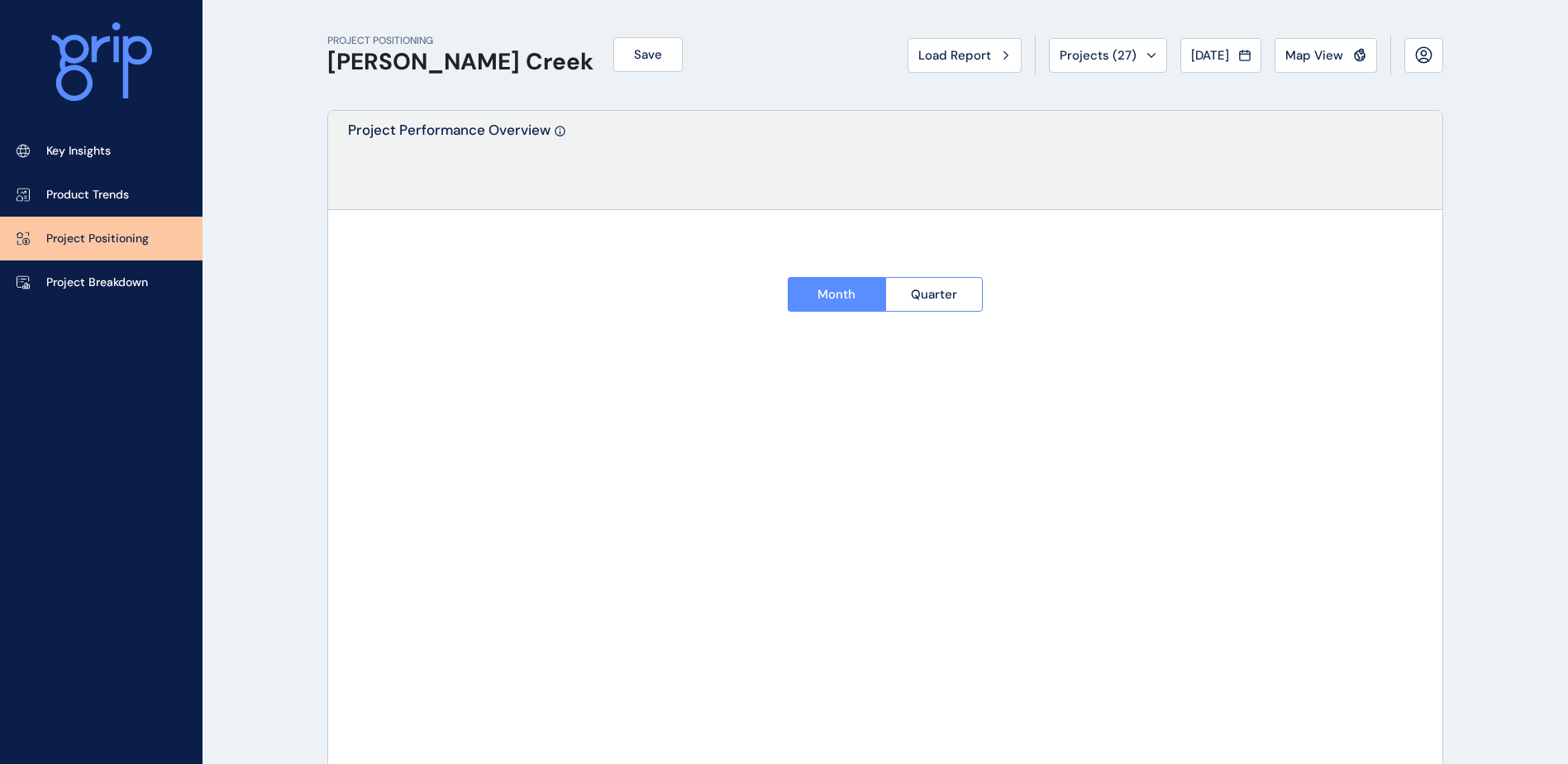
type input "*********"
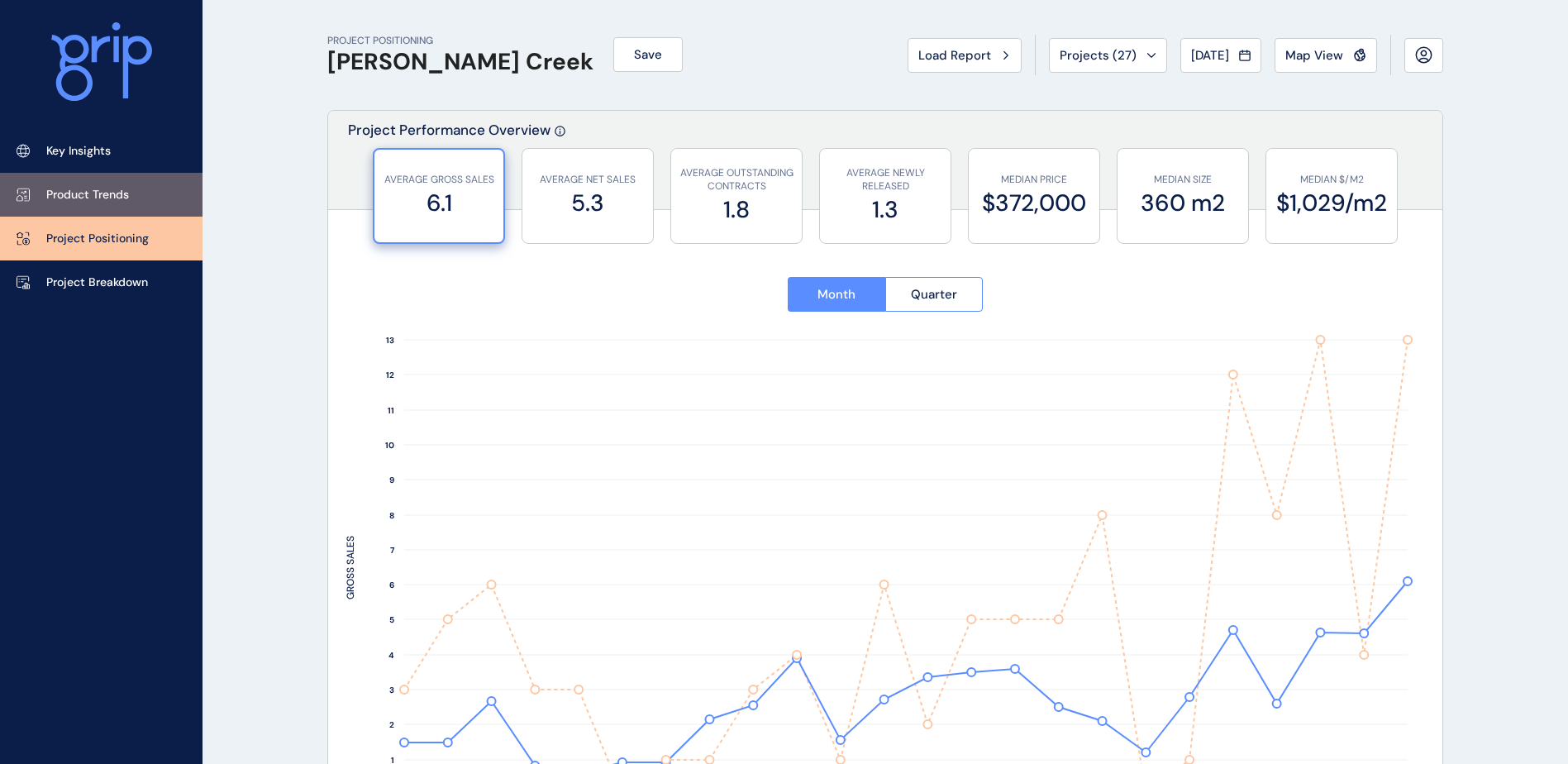
click at [97, 187] on p "Product Trends" at bounding box center [87, 195] width 82 height 17
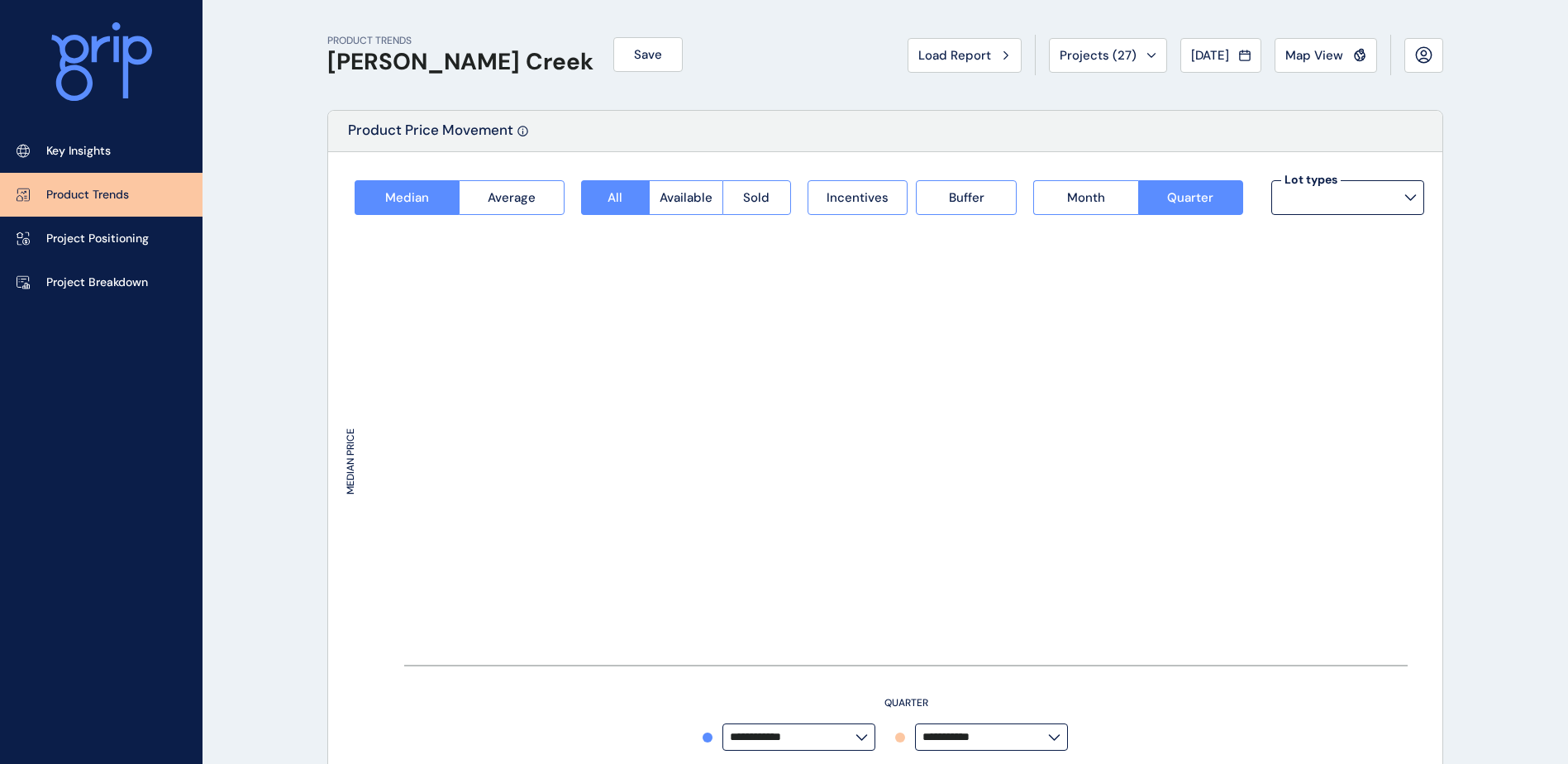
type input "**********"
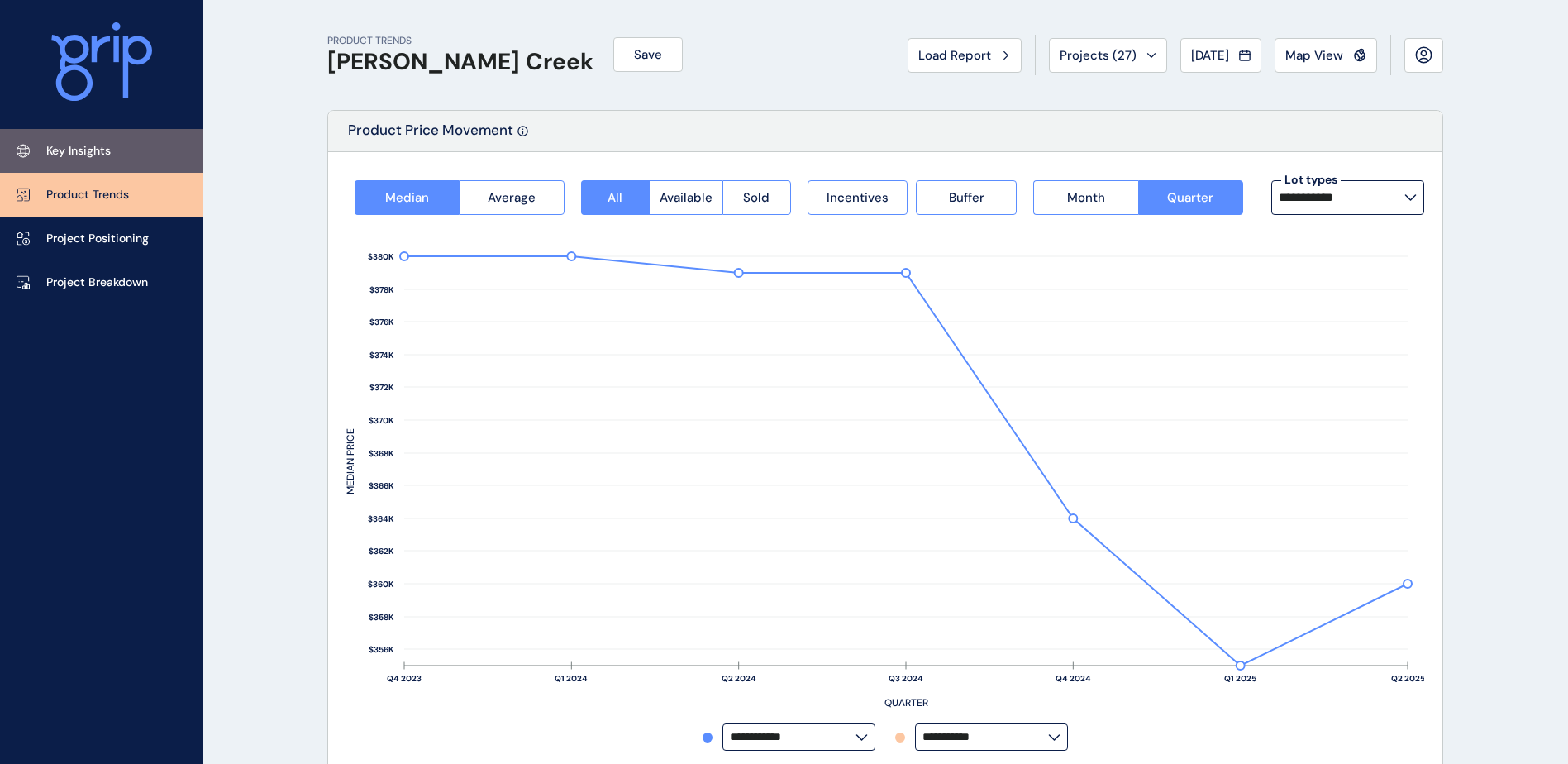
click at [57, 152] on p "Key Insights" at bounding box center [79, 152] width 65 height 17
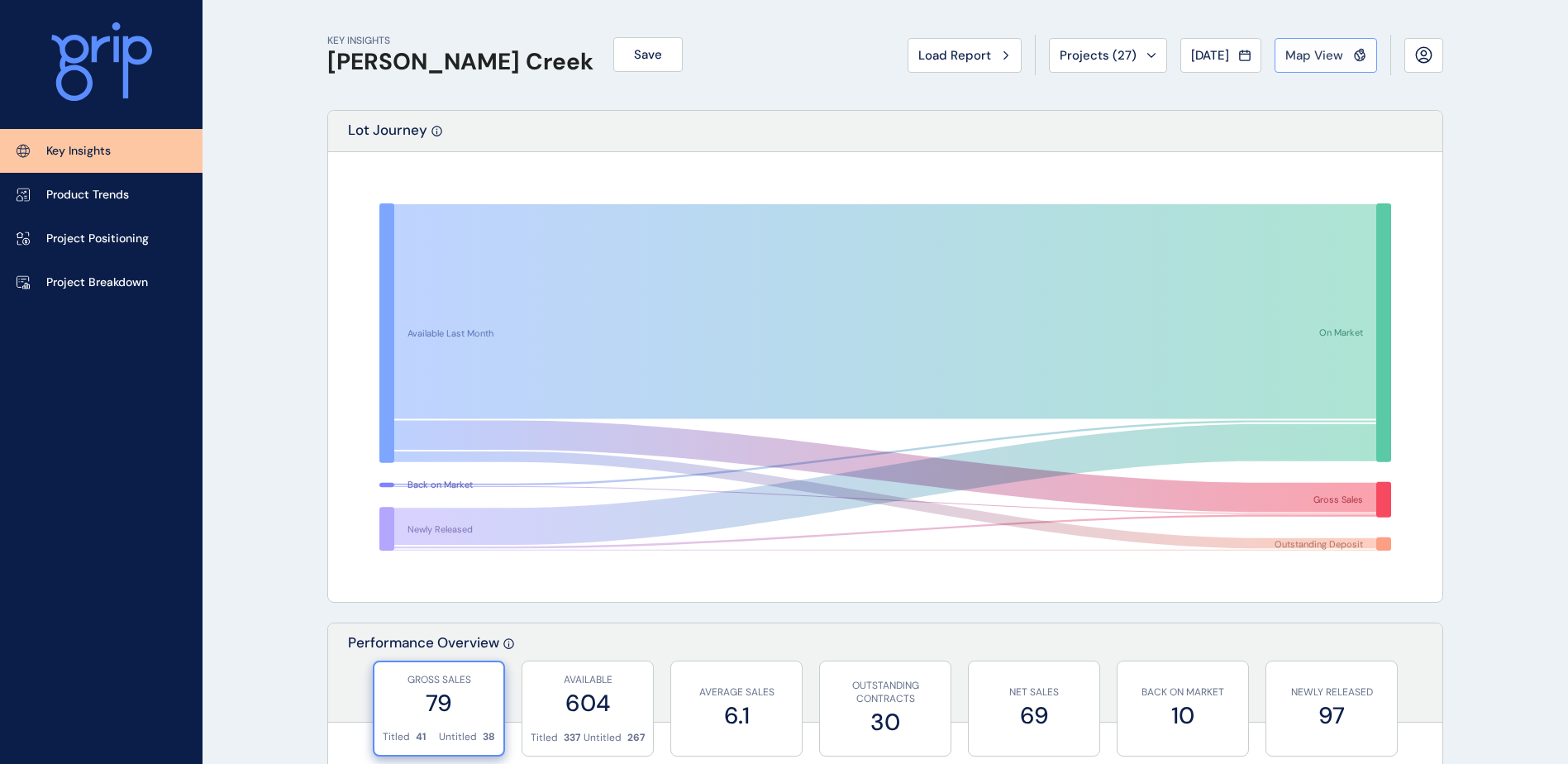
click at [1326, 62] on span "Map View" at bounding box center [1314, 55] width 58 height 17
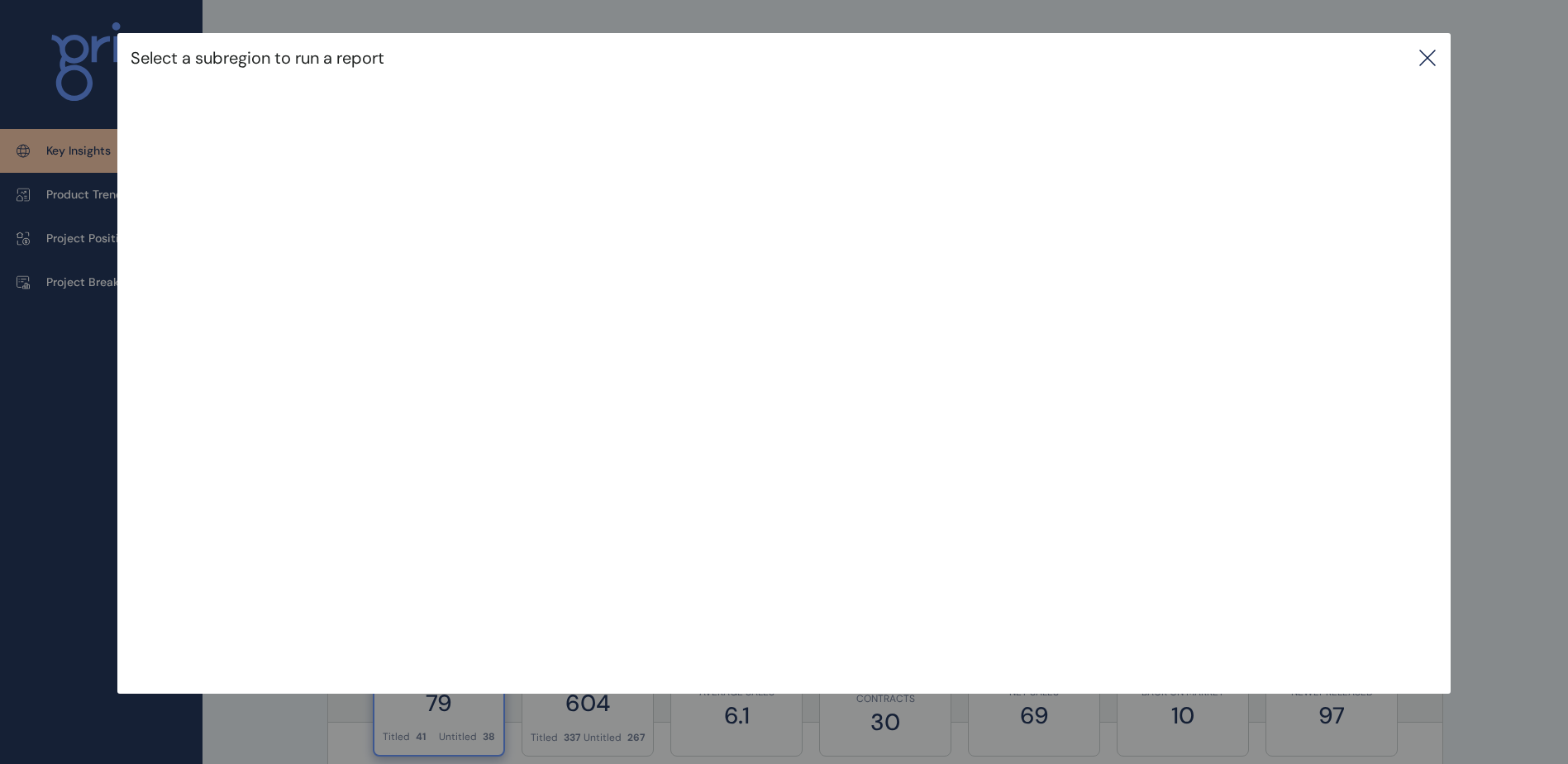
click at [1430, 61] on icon at bounding box center [1427, 57] width 19 height 19
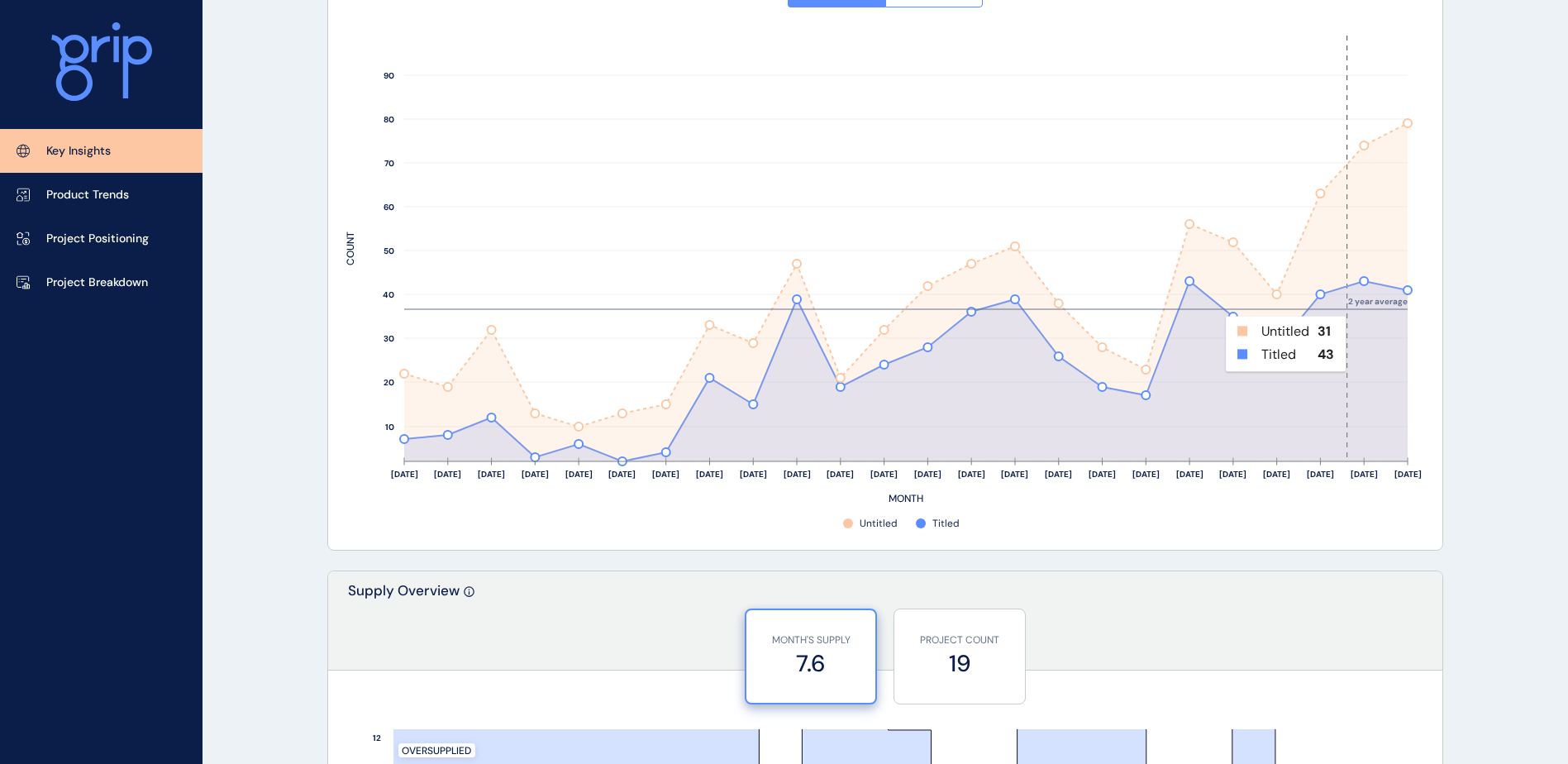
scroll to position [661, 0]
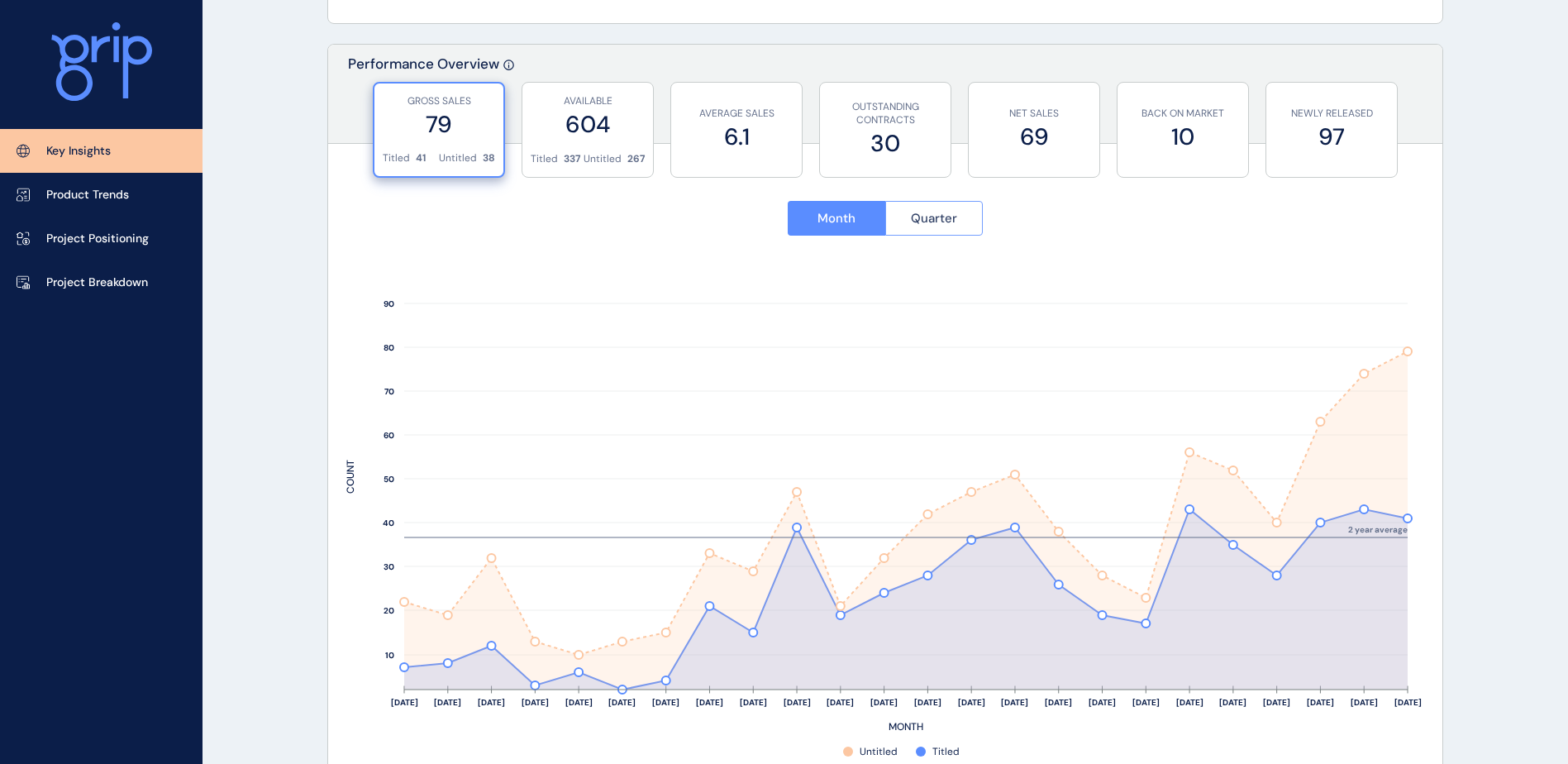
click at [945, 211] on span "Quarter" at bounding box center [934, 218] width 46 height 17
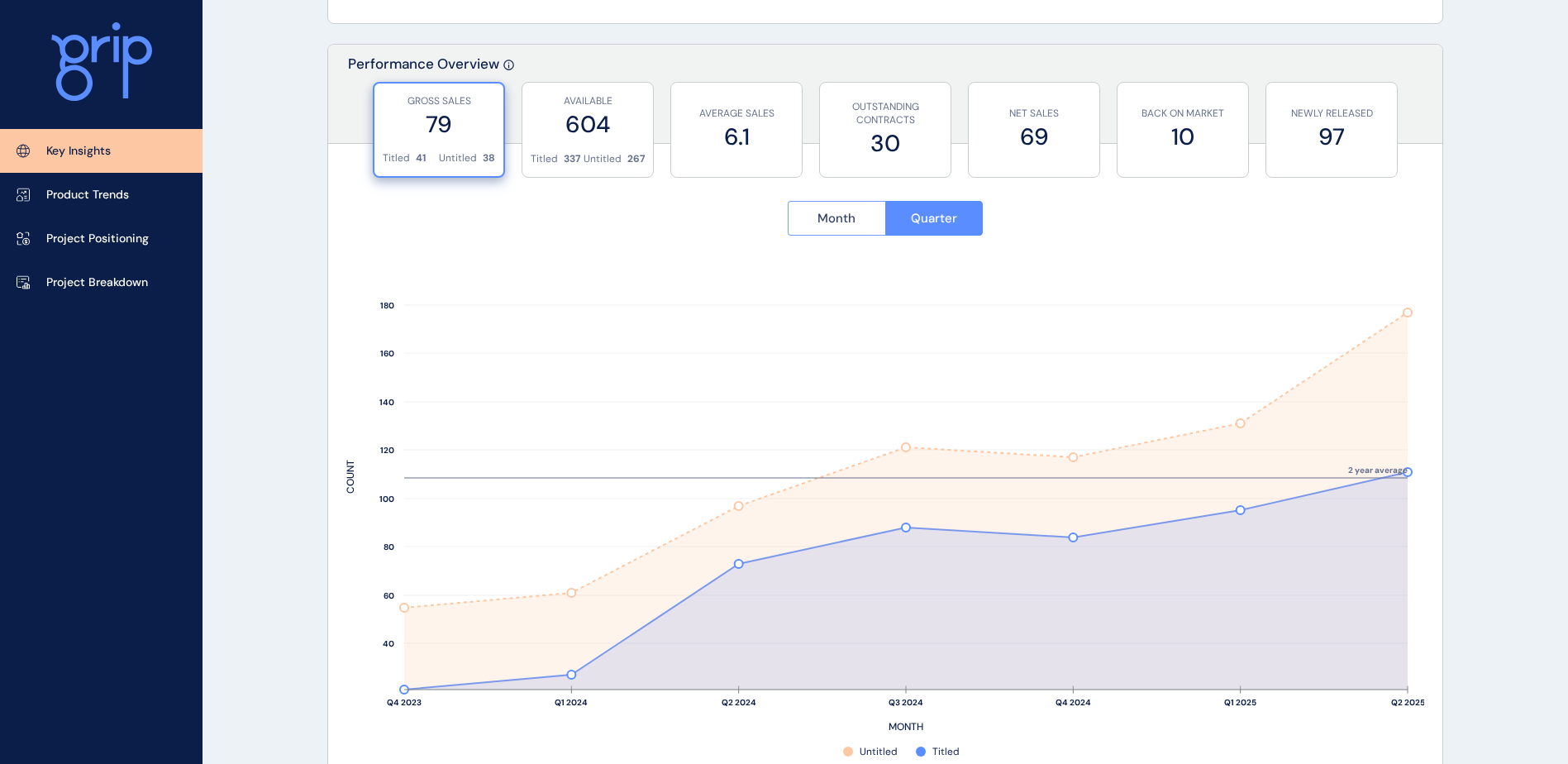
click at [857, 215] on button "Month" at bounding box center [836, 218] width 97 height 35
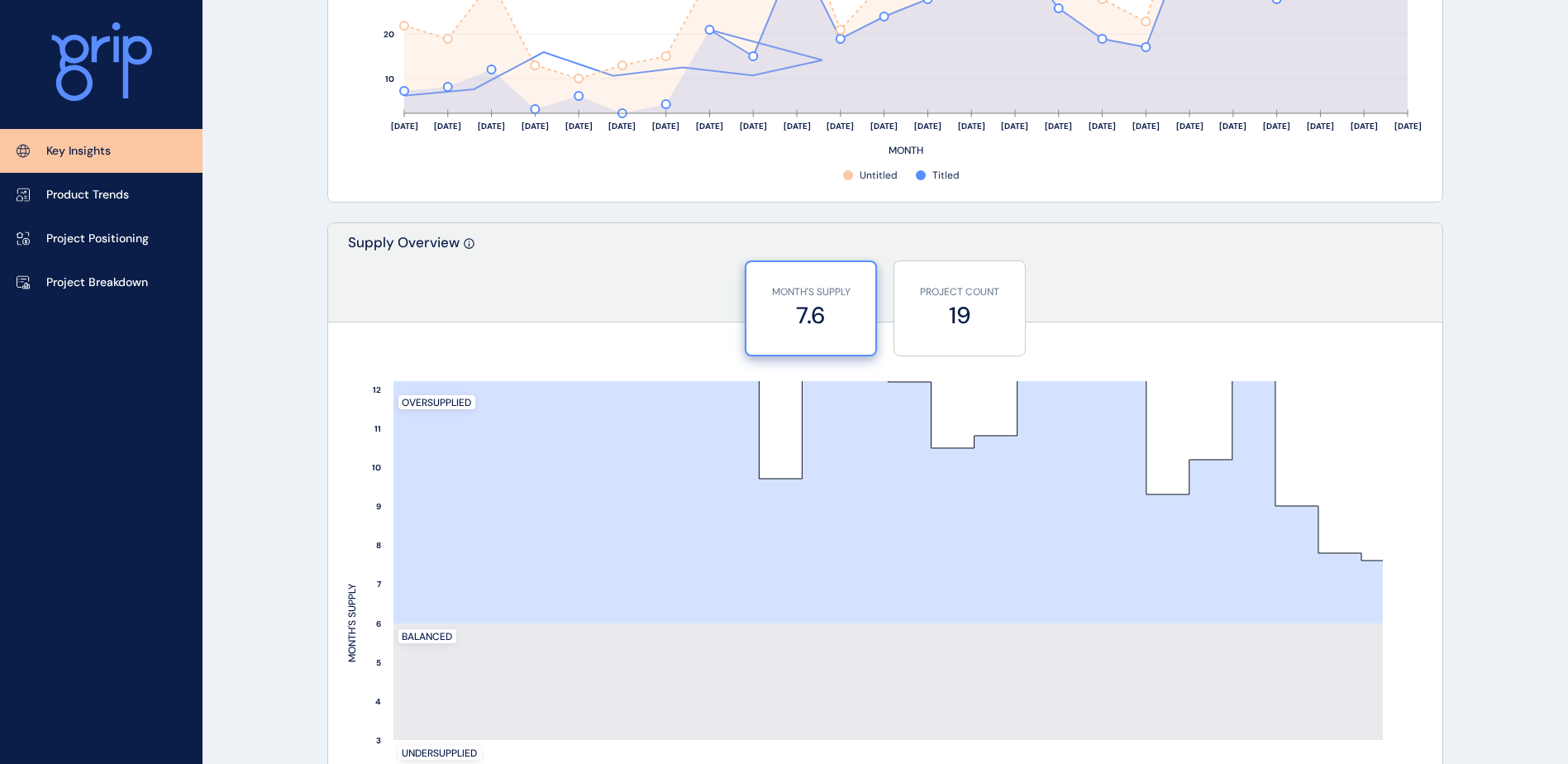
scroll to position [1228, 0]
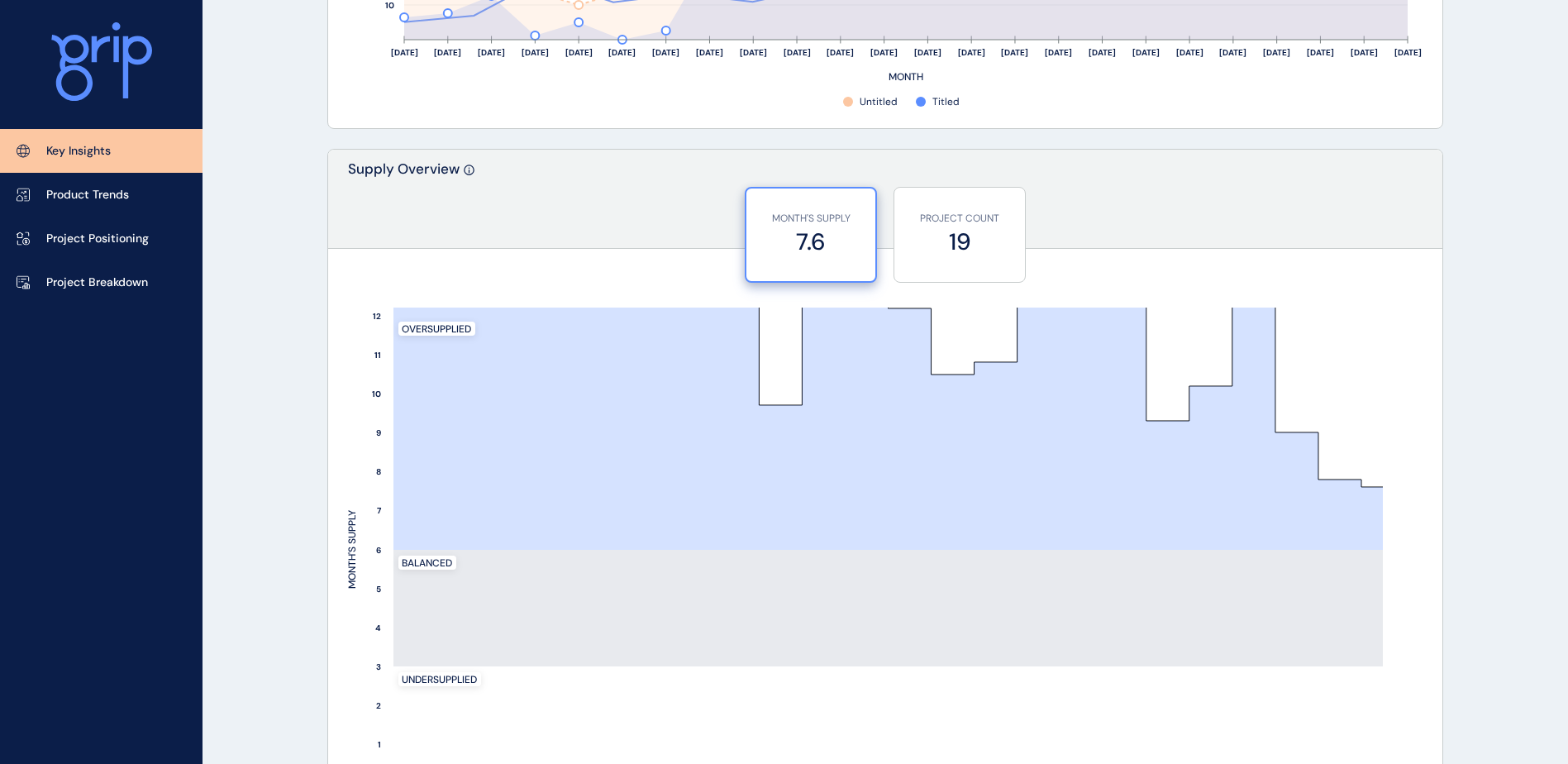
click at [1486, 389] on div "KEY INSIGHTS [PERSON_NAME][GEOGRAPHIC_DATA] Save Load Report Projects ( 27 ) [D…" at bounding box center [784, 511] width 1568 height 3481
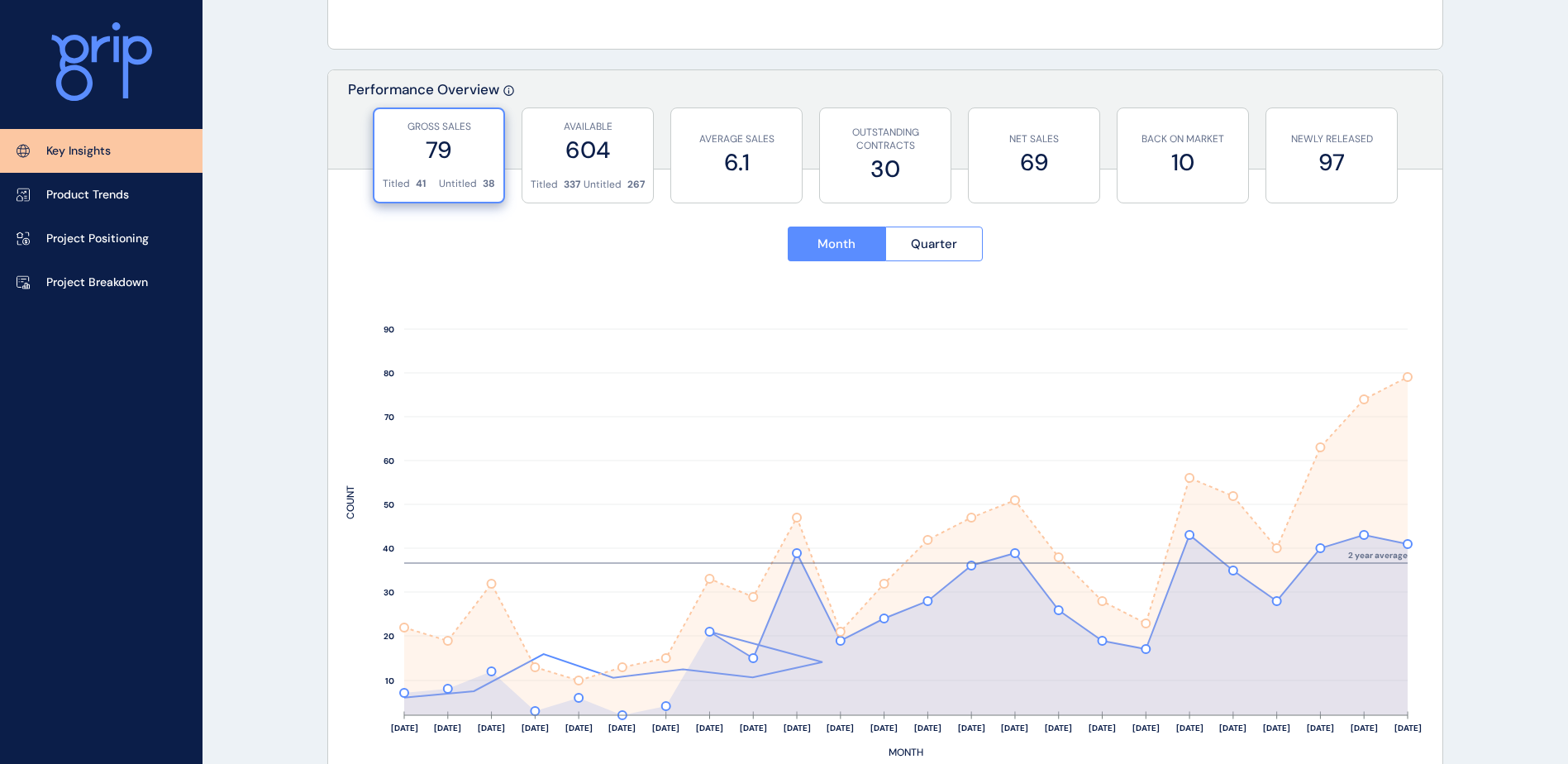
scroll to position [579, 0]
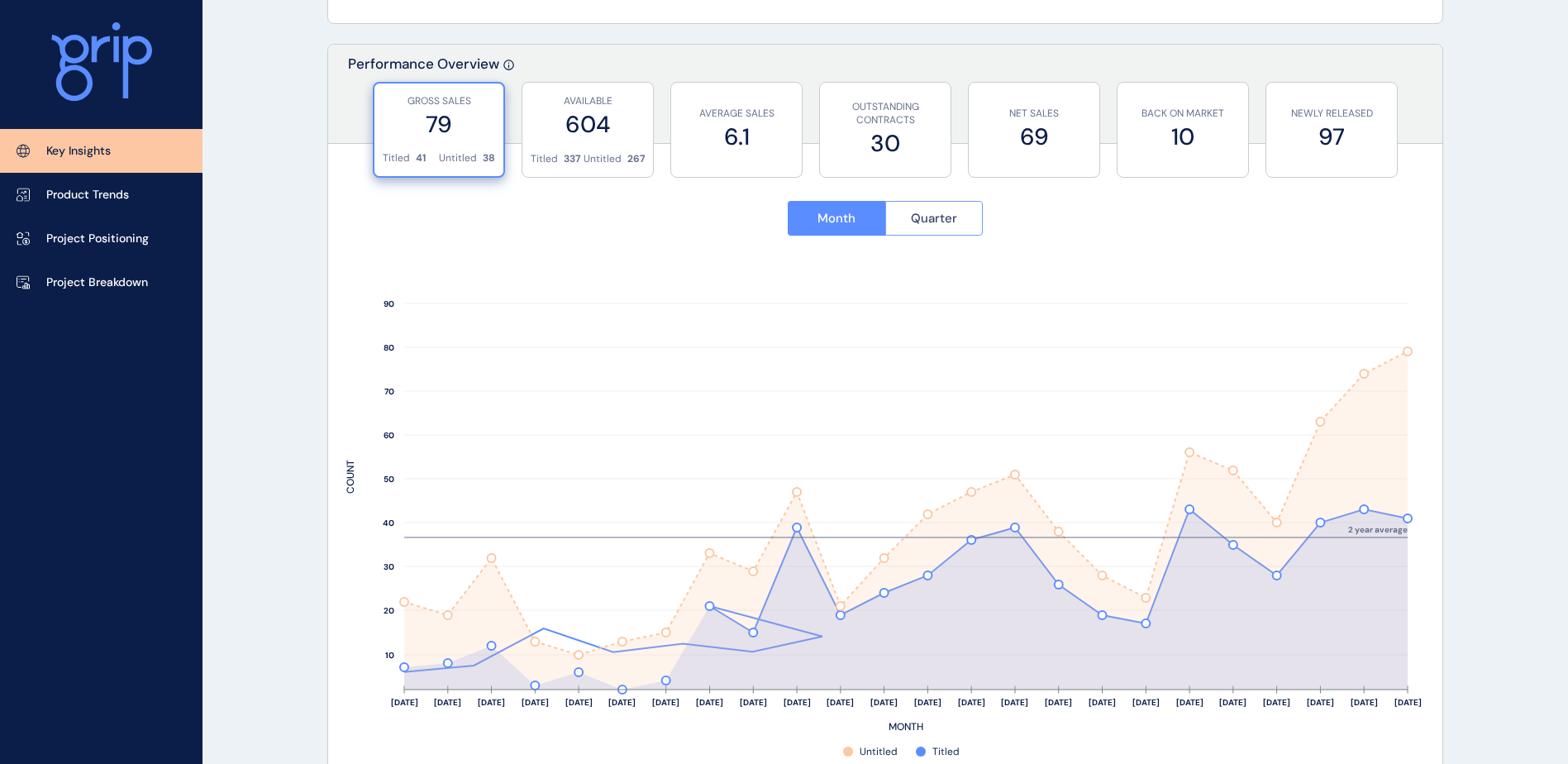
click at [964, 216] on button "Quarter" at bounding box center [934, 218] width 98 height 35
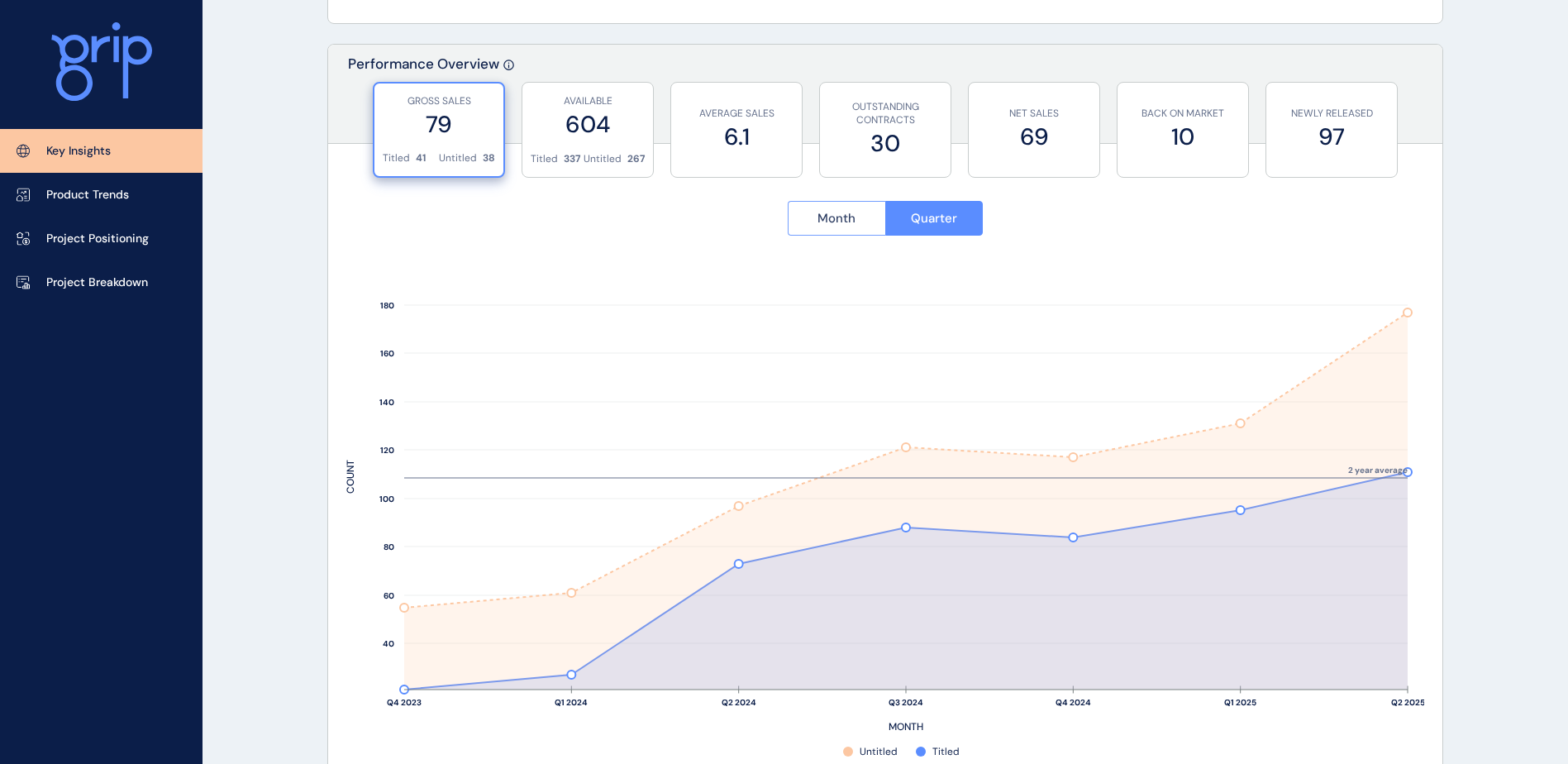
click at [855, 219] on span "Month" at bounding box center [836, 218] width 38 height 17
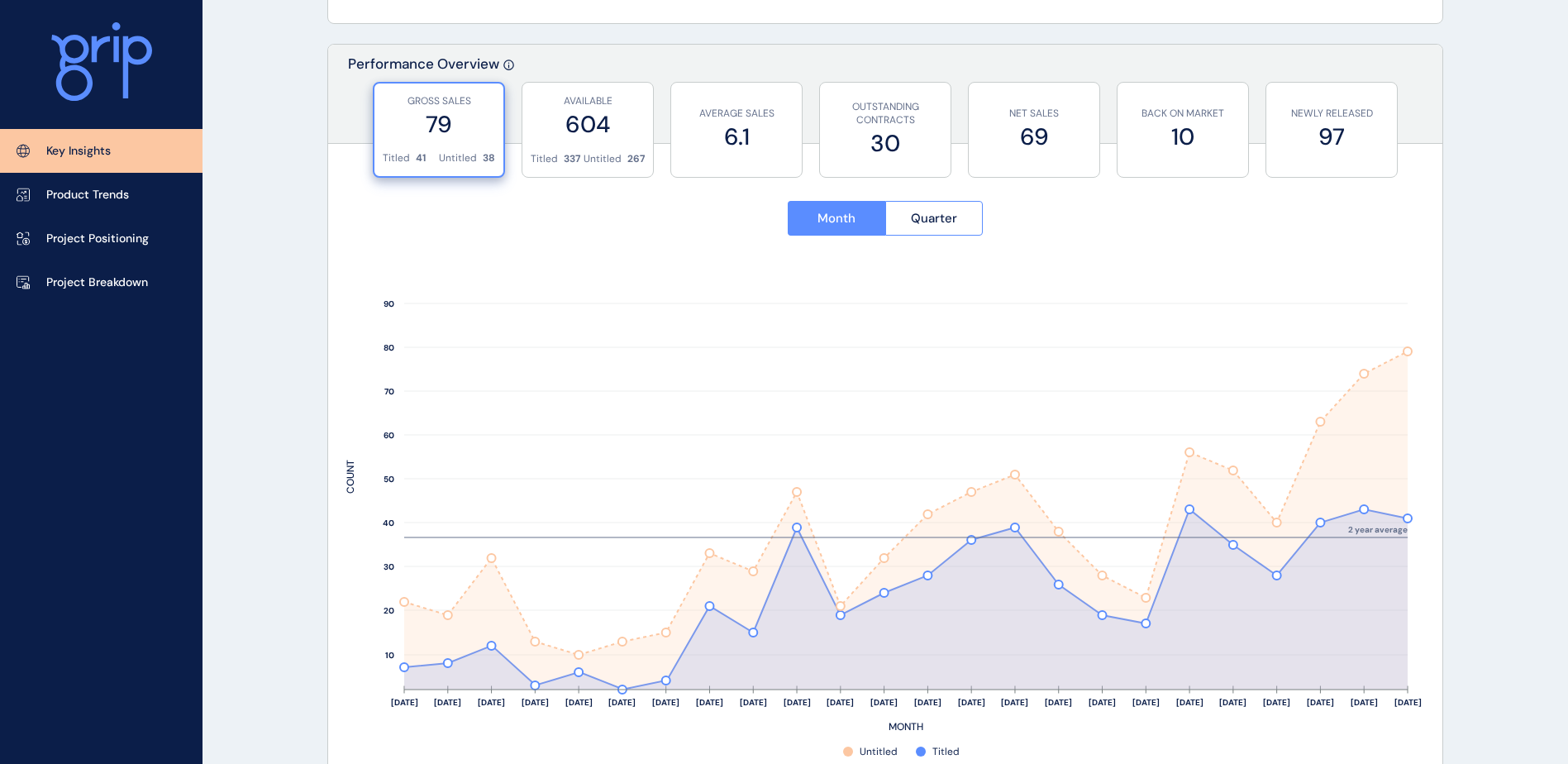
click at [103, 195] on p "Product Trends" at bounding box center [87, 195] width 82 height 17
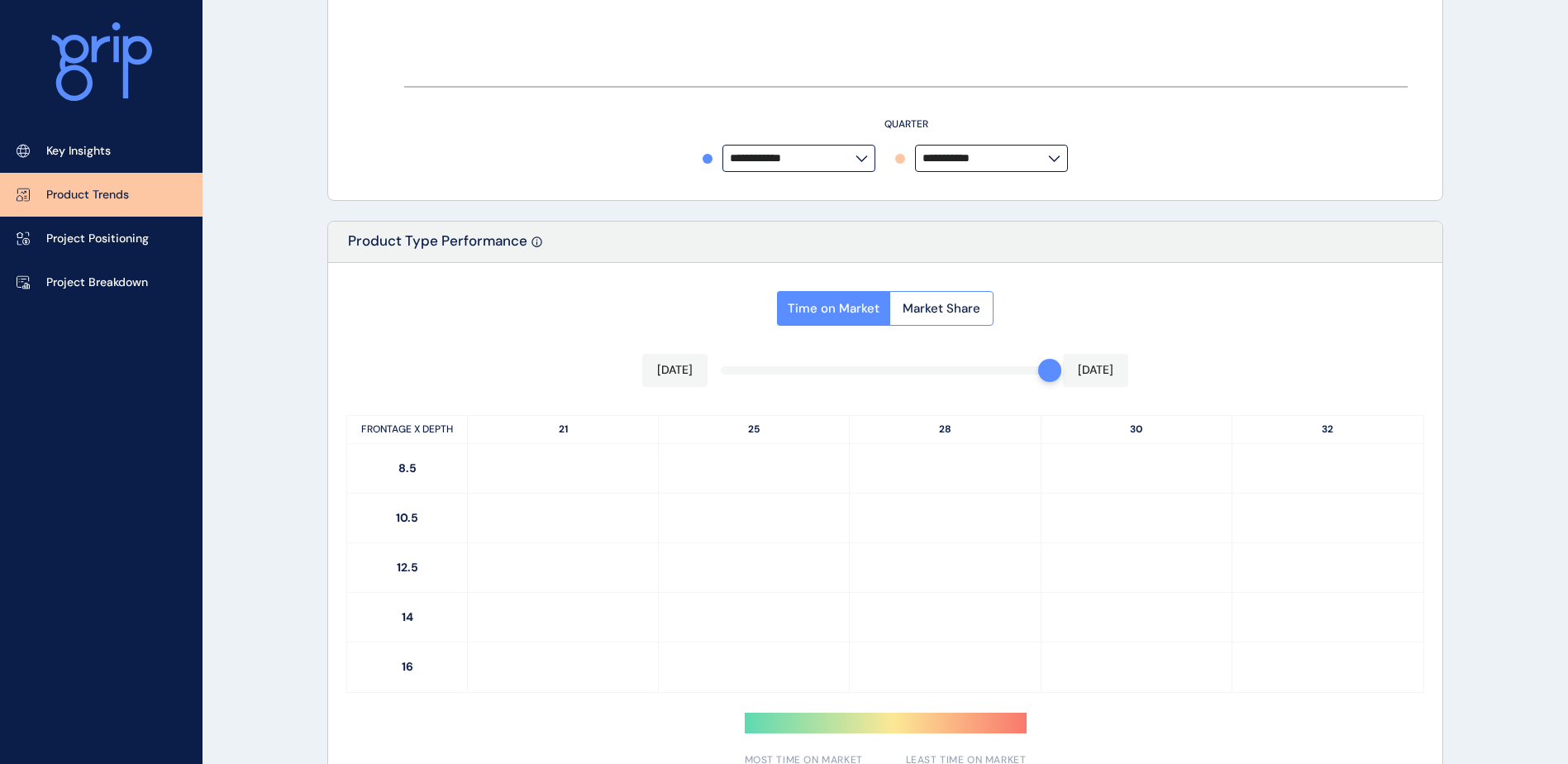
type input "**********"
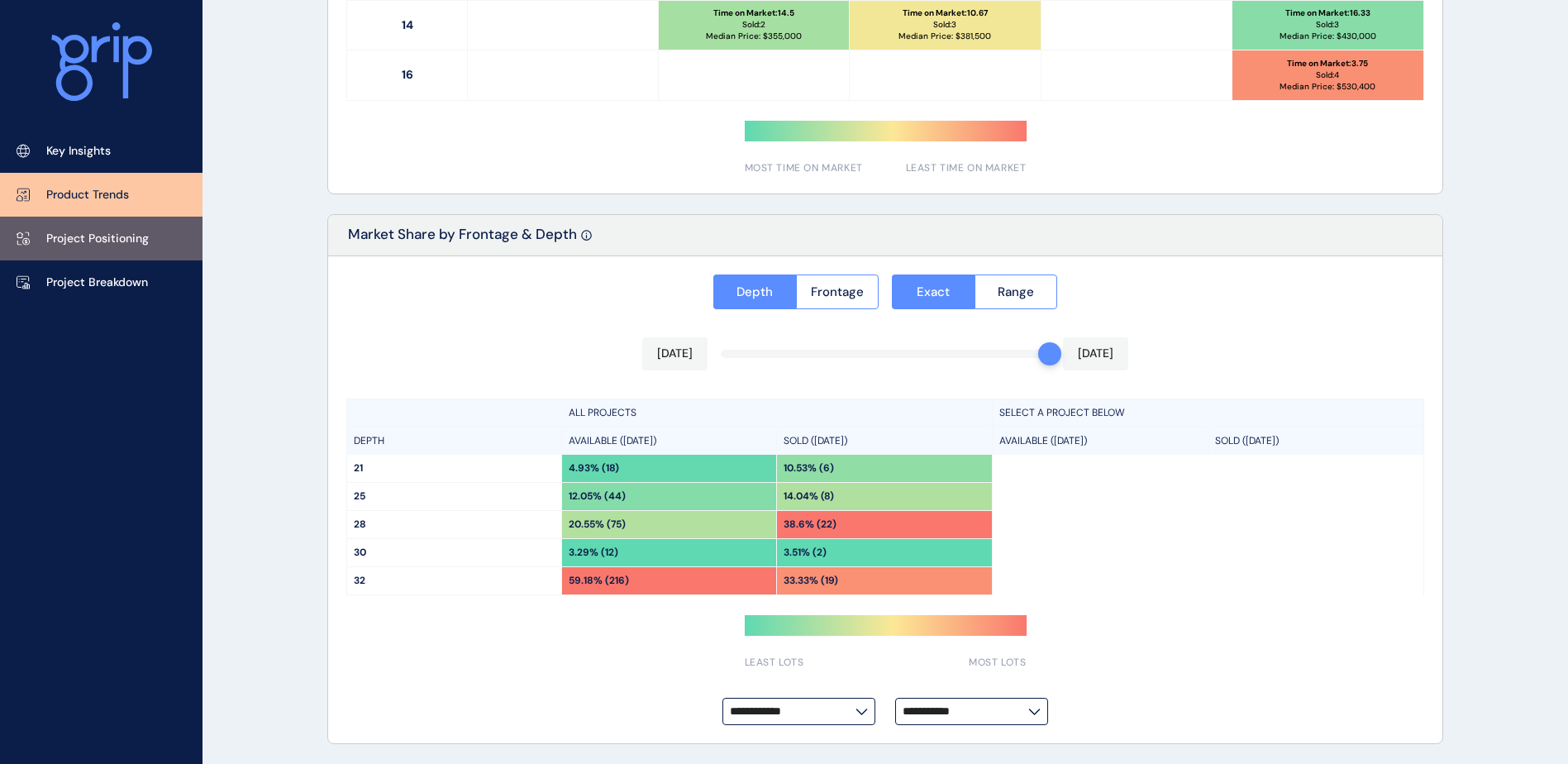
click at [137, 239] on p "Project Positioning" at bounding box center [97, 239] width 103 height 17
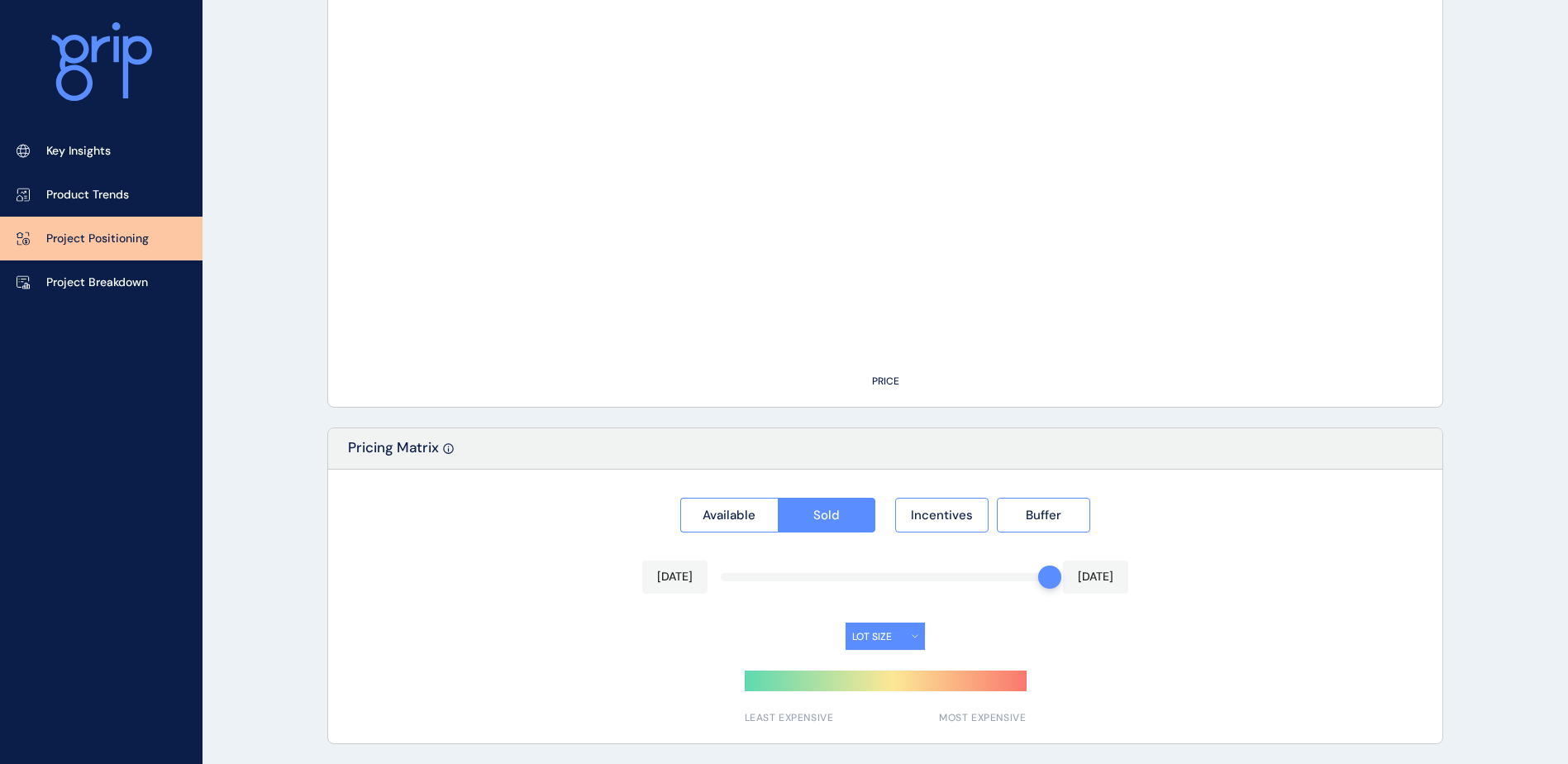
type input "*********"
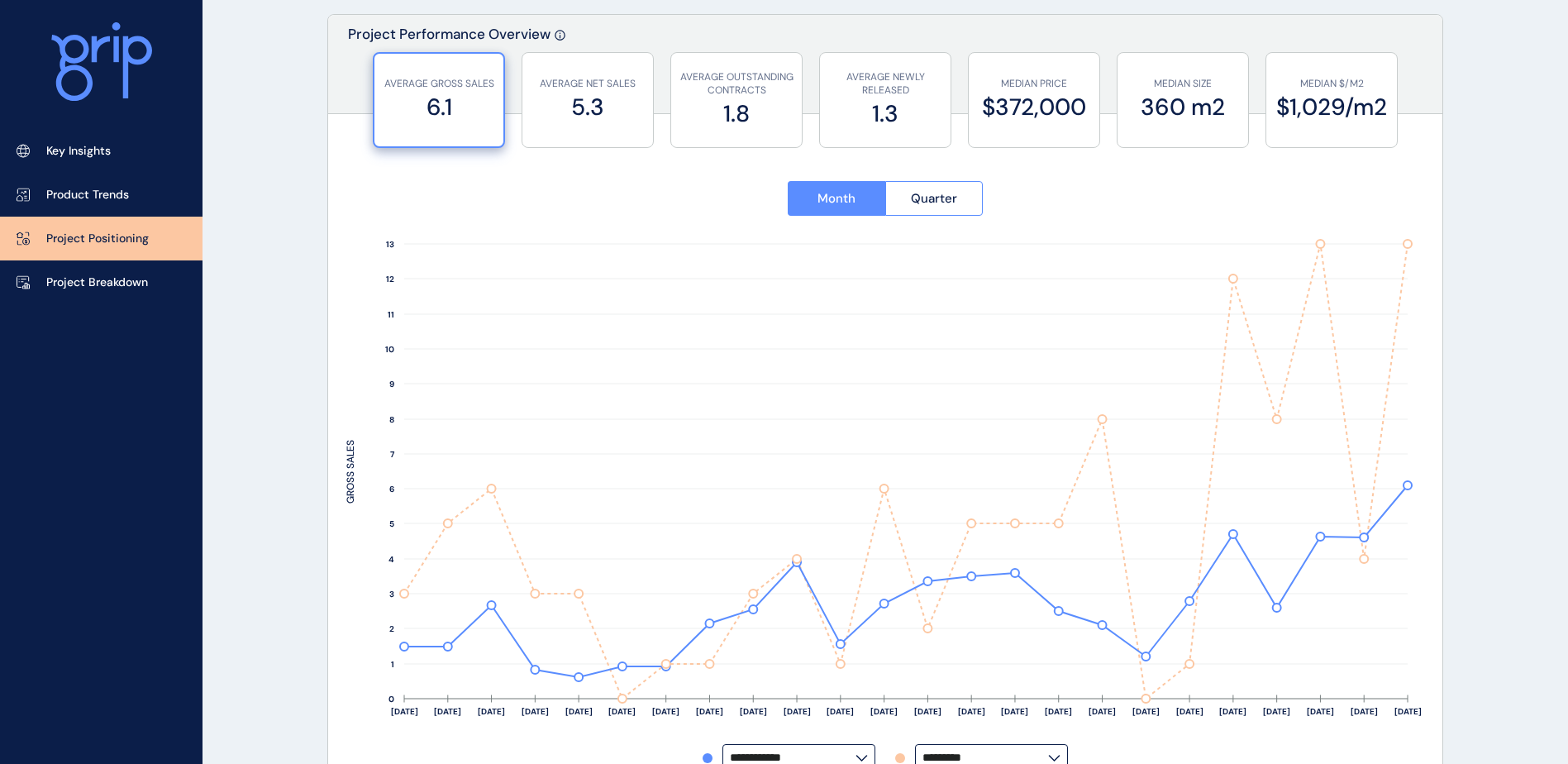
scroll to position [179, 0]
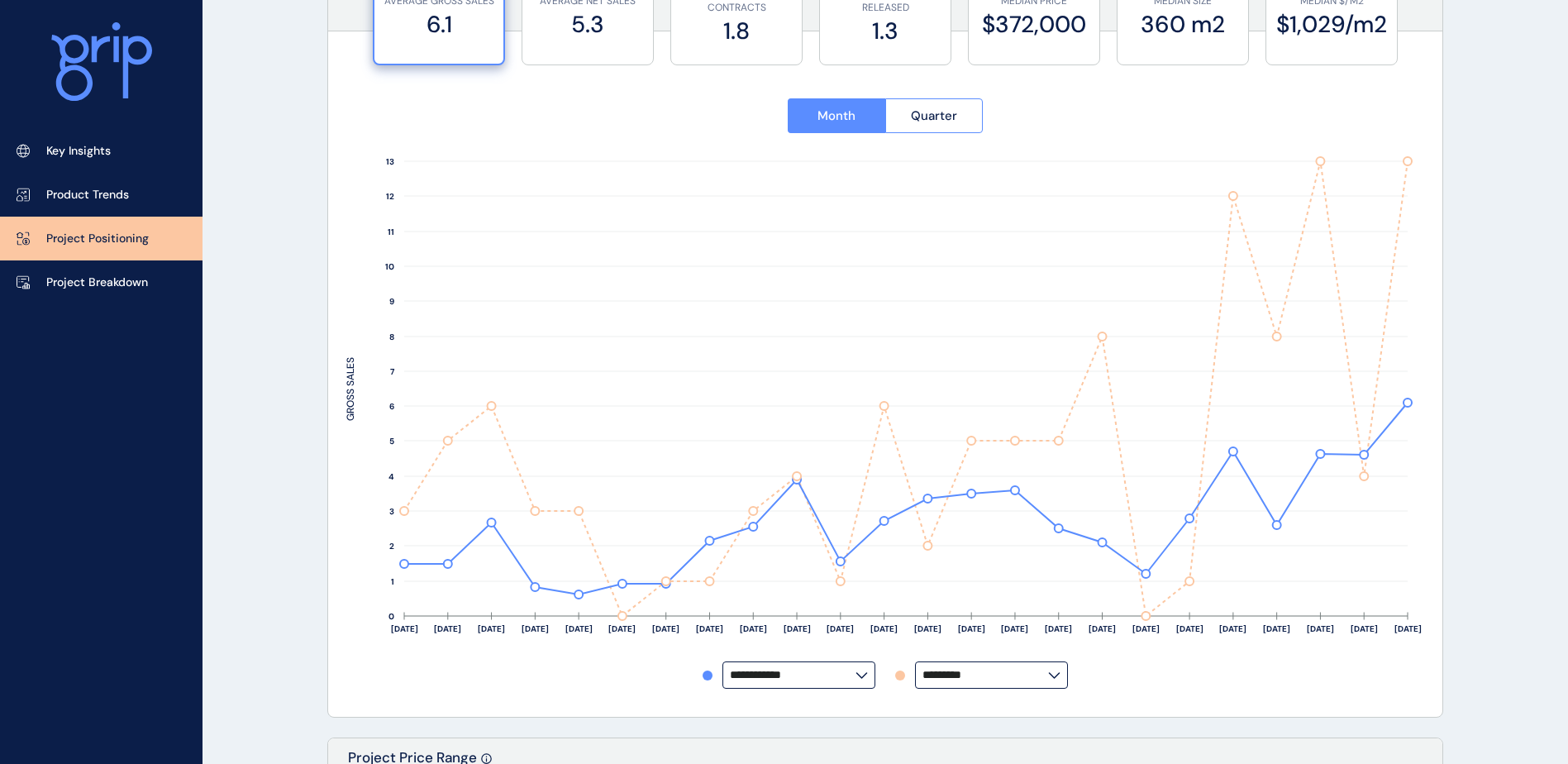
click at [1023, 674] on input "*********" at bounding box center [986, 674] width 126 height 12
click at [959, 485] on div "Banksia" at bounding box center [990, 500] width 150 height 31
type input "*******"
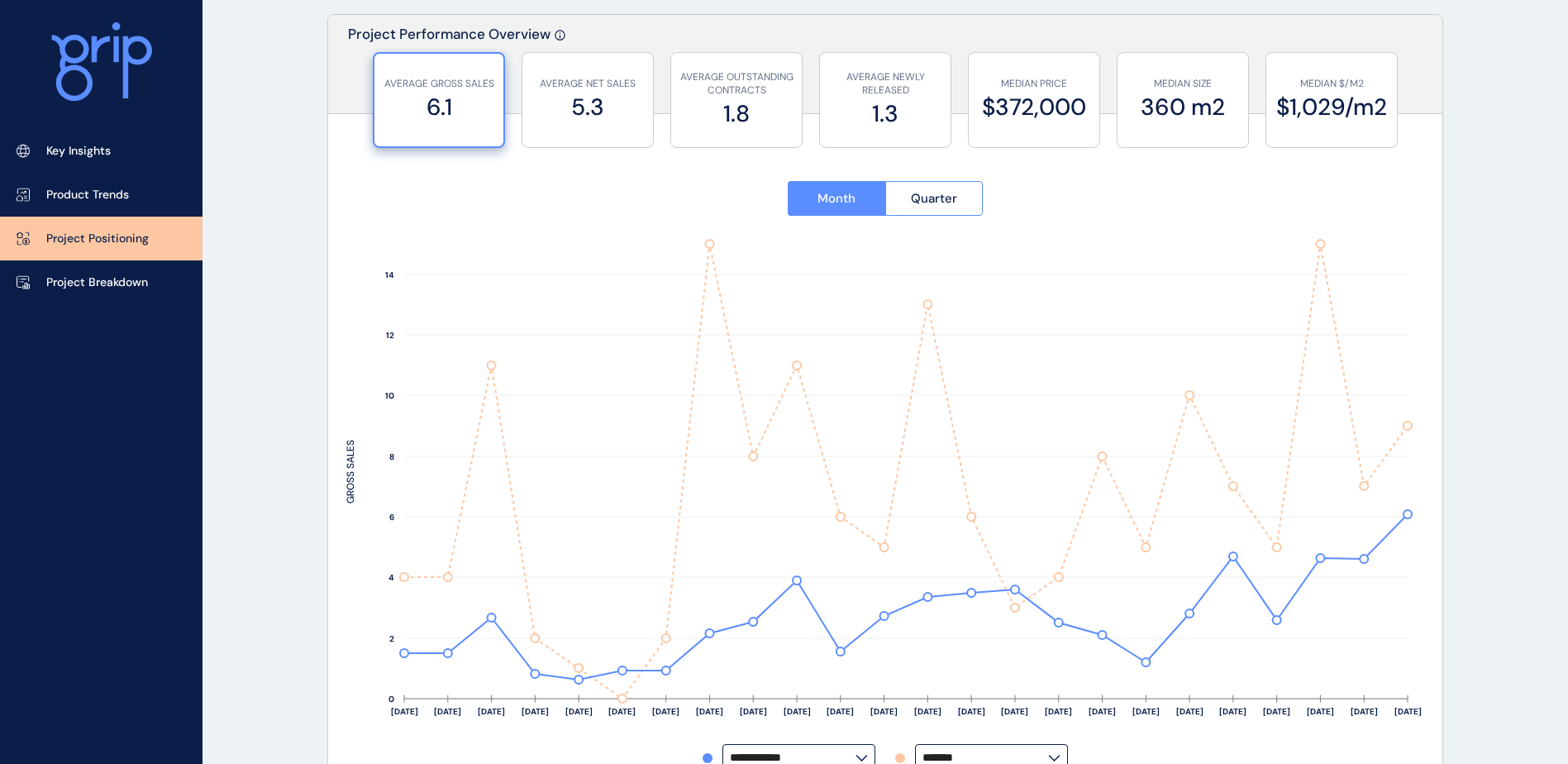
click at [1053, 759] on icon at bounding box center [1054, 757] width 10 height 5
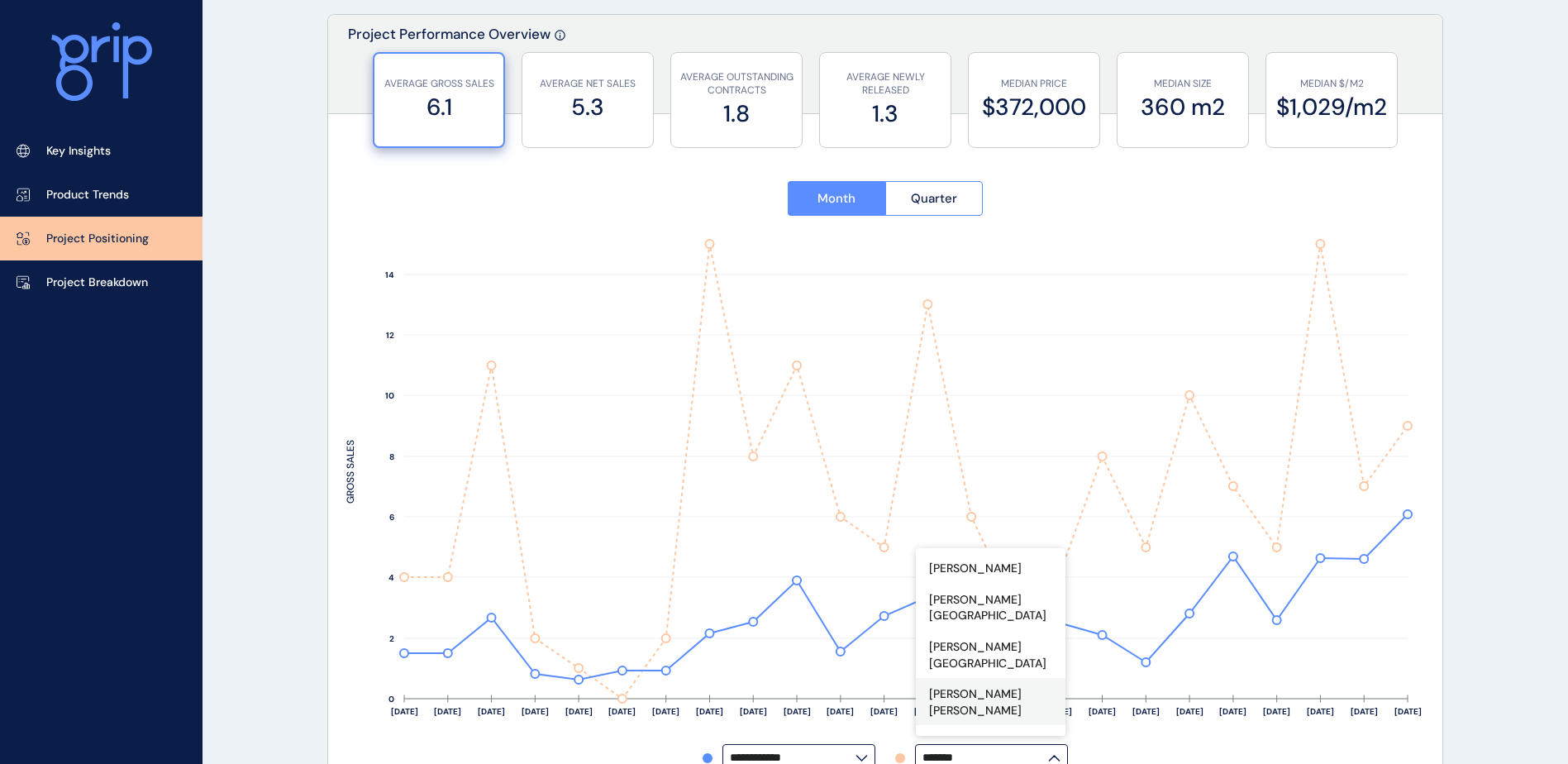
scroll to position [0, 0]
click at [985, 658] on p "[PERSON_NAME][GEOGRAPHIC_DATA]" at bounding box center [990, 666] width 123 height 32
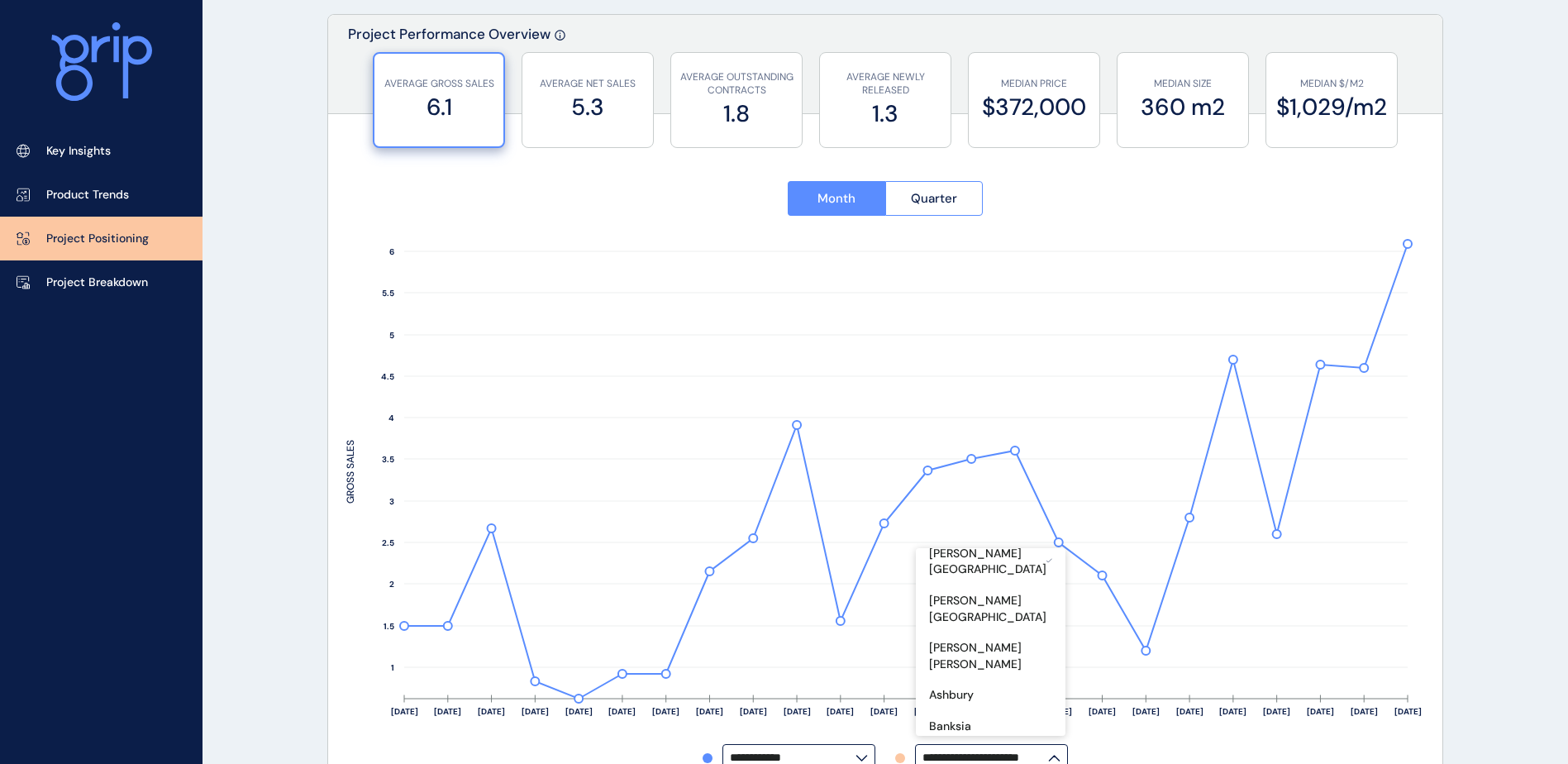
scroll to position [166, 0]
click at [963, 658] on p "Banksia" at bounding box center [950, 666] width 43 height 17
type input "*******"
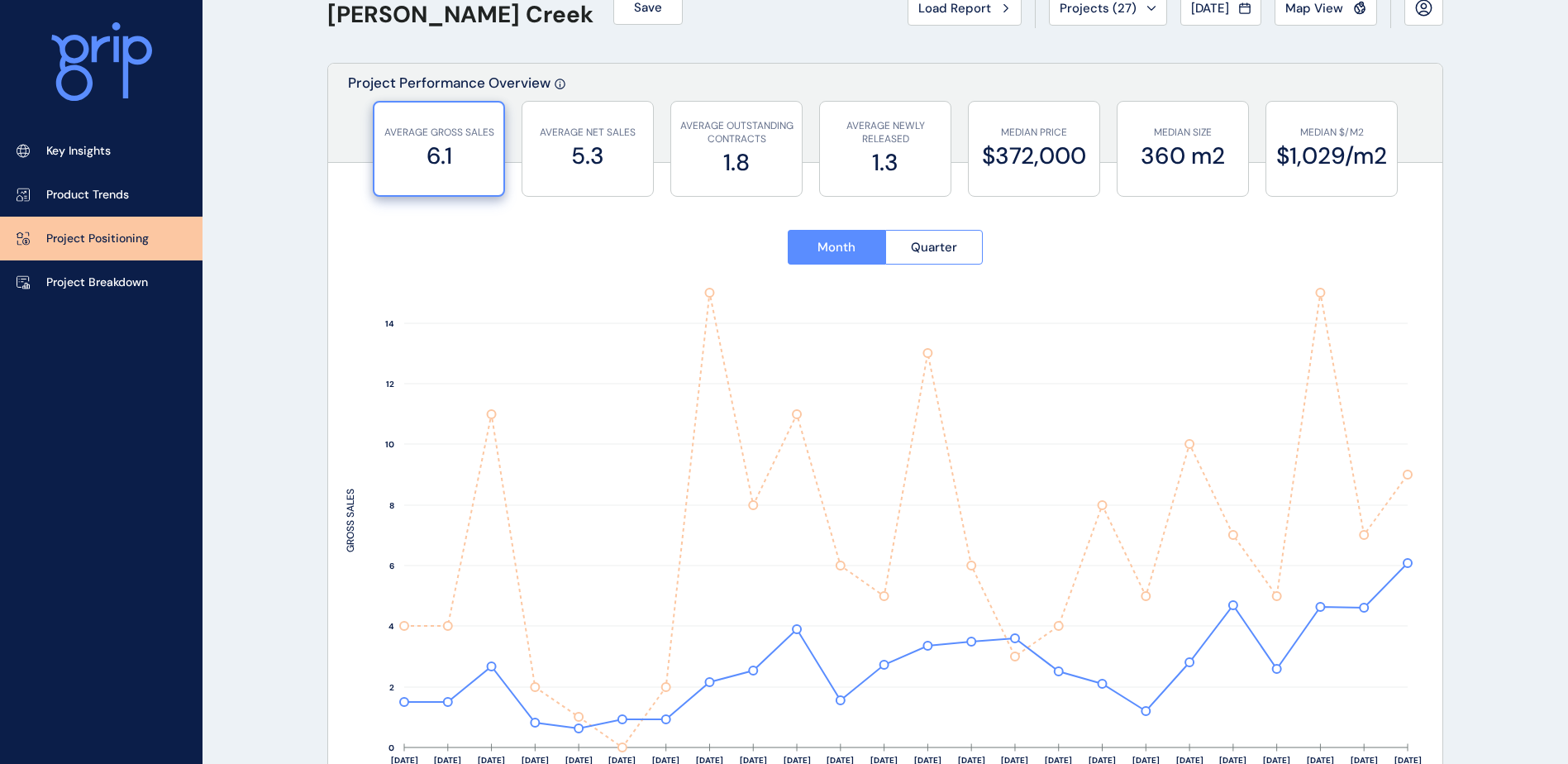
scroll to position [0, 0]
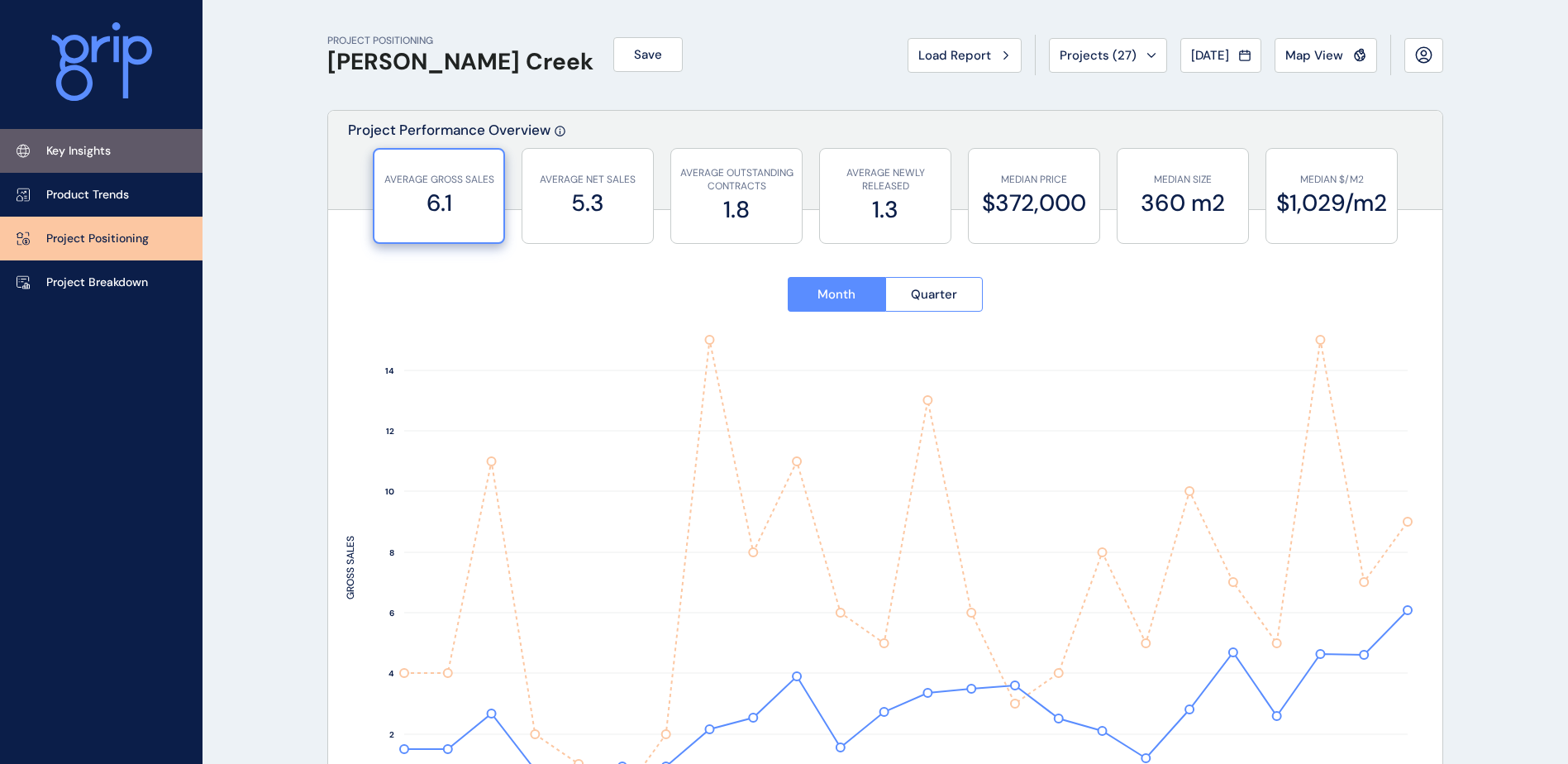
click at [151, 143] on link "Key Insights" at bounding box center [101, 150] width 202 height 43
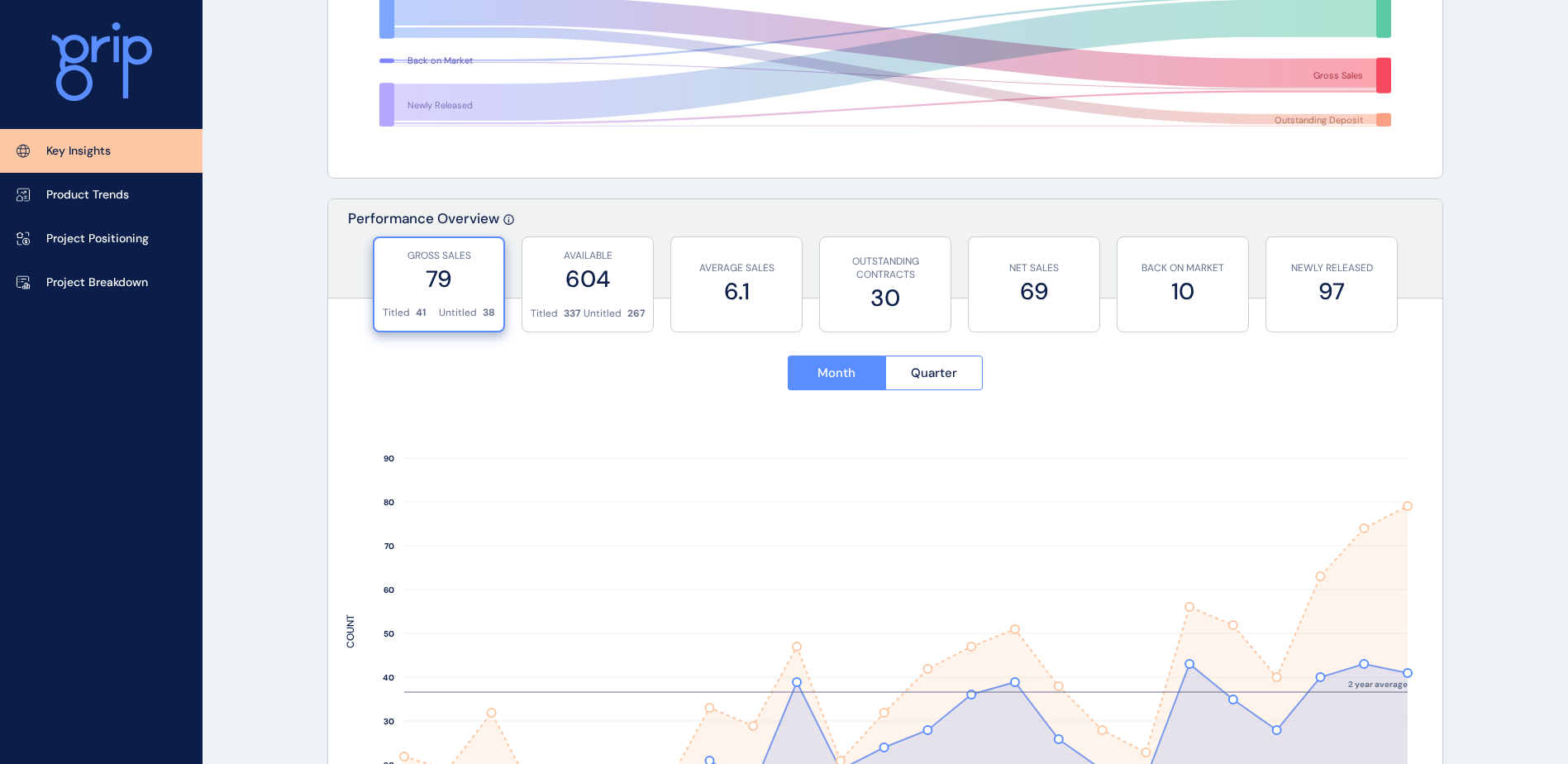
scroll to position [579, 0]
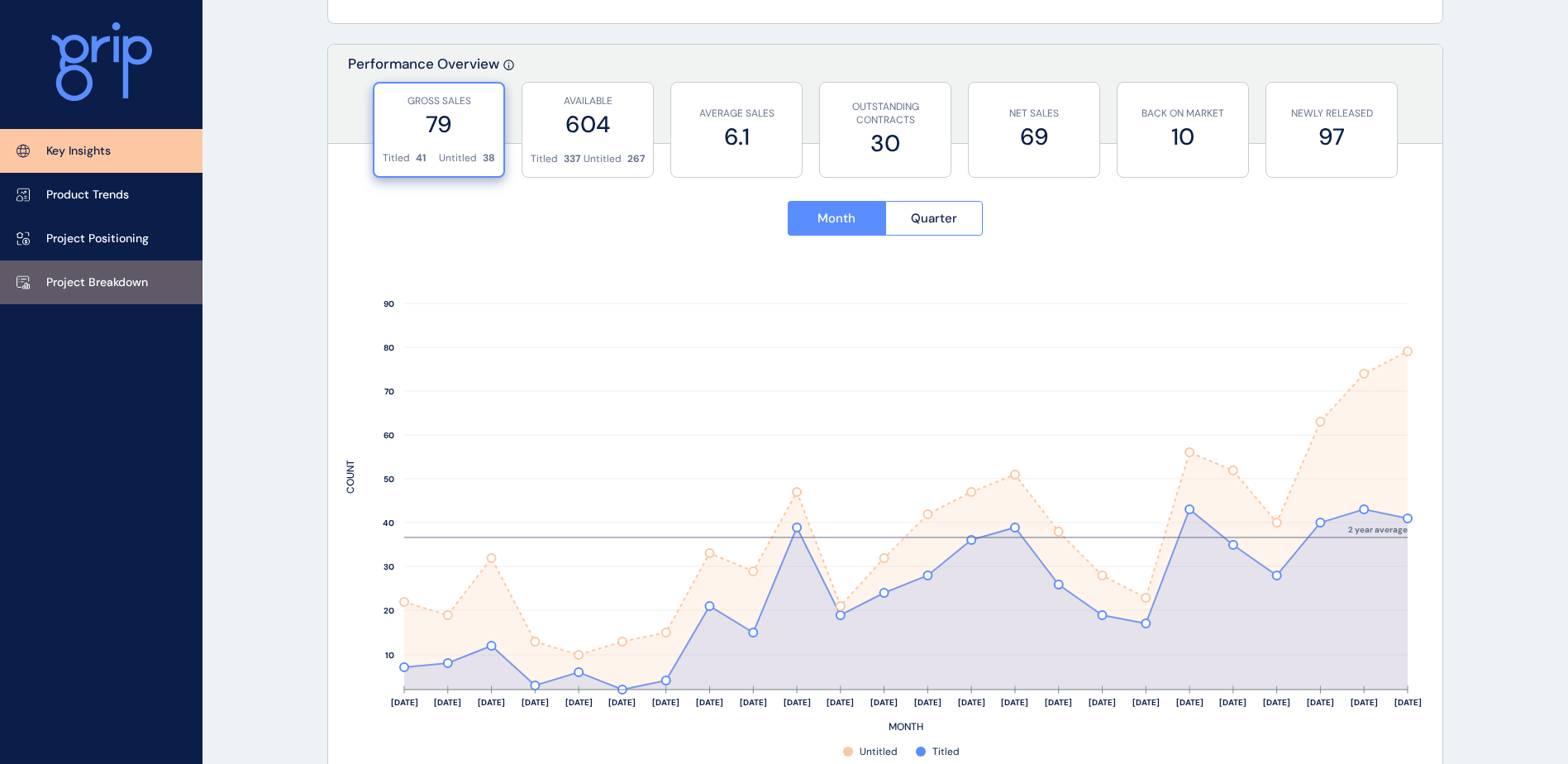
click at [69, 275] on p "Project Breakdown" at bounding box center [97, 283] width 102 height 17
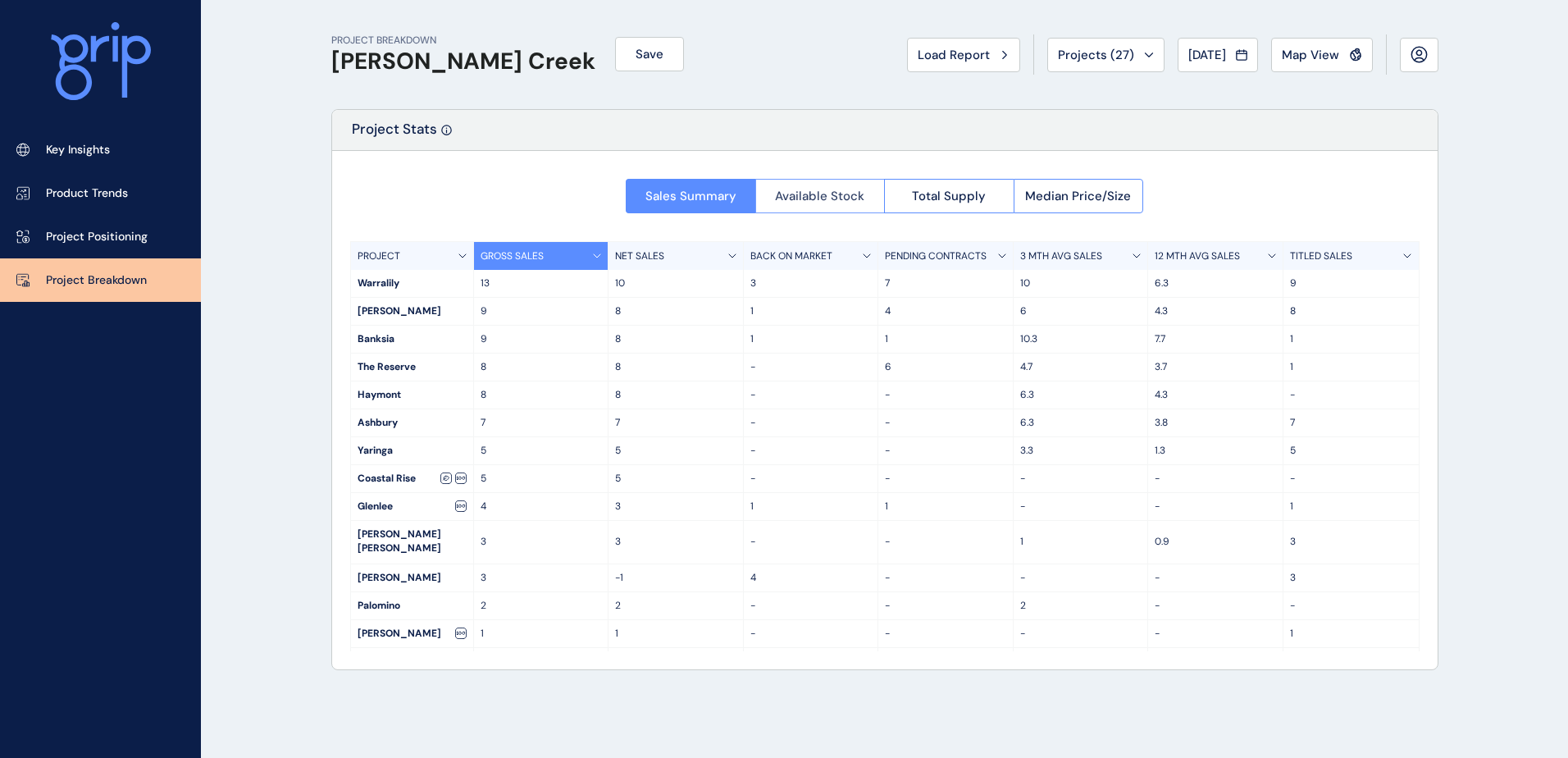
click at [814, 188] on span "Available Stock" at bounding box center [819, 196] width 89 height 17
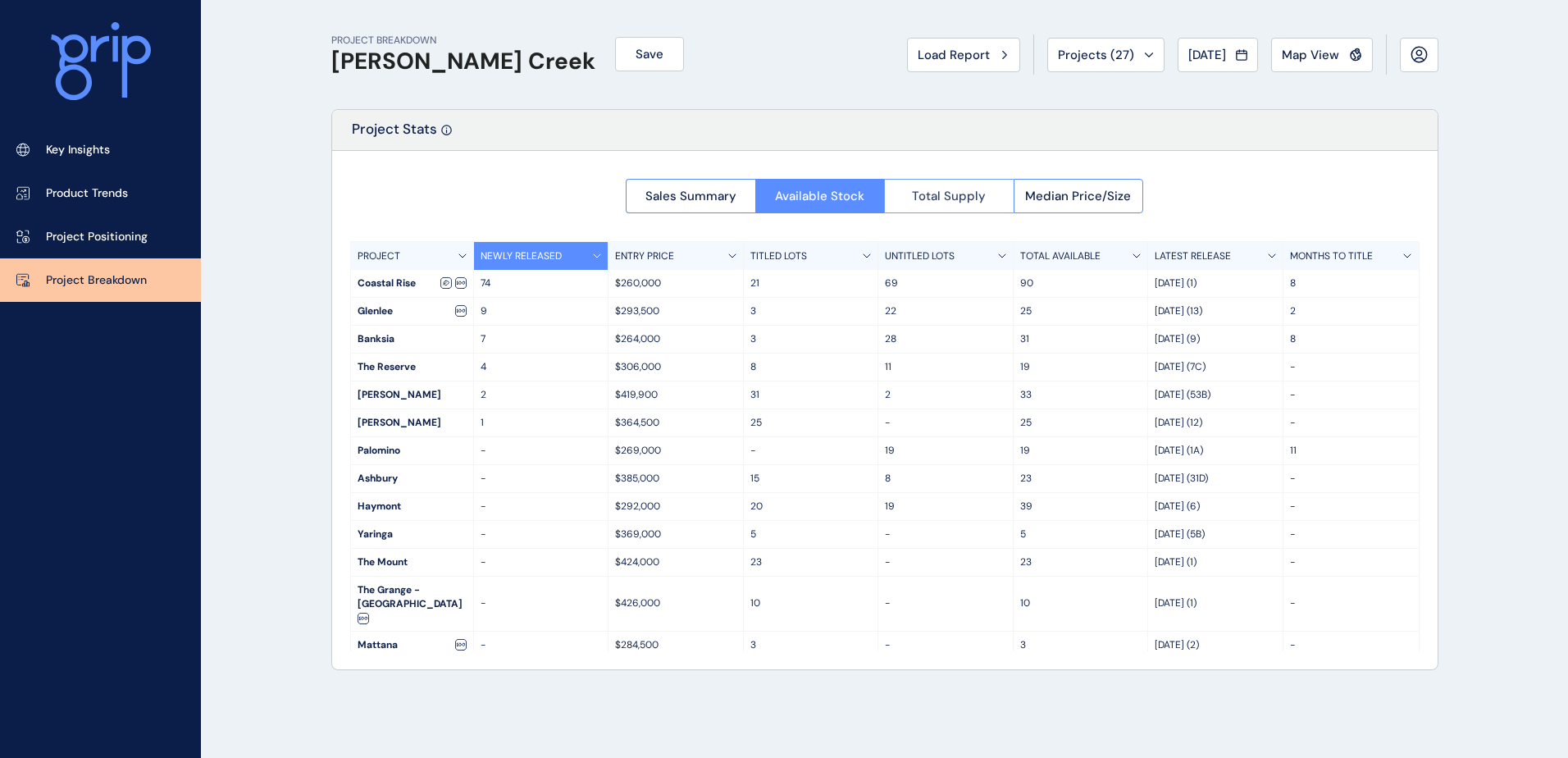
click at [961, 198] on span "Total Supply" at bounding box center [949, 196] width 73 height 17
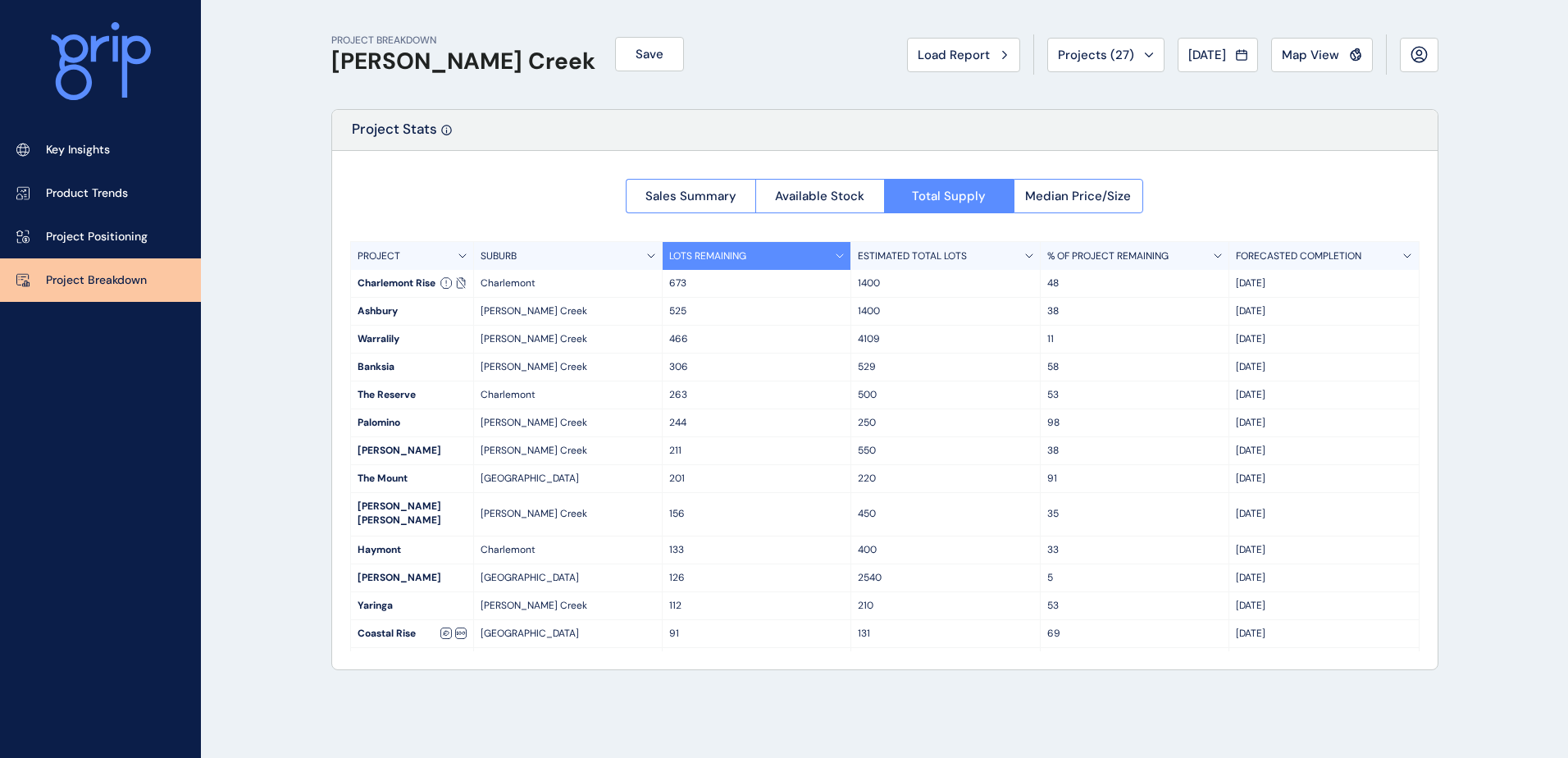
click at [1525, 318] on div "PROJECT BREAKDOWN [PERSON_NAME] Creek Save Load Report Projects ( 27 ) [DATE] 2…" at bounding box center [784, 379] width 1568 height 758
click at [1496, 197] on div "PROJECT BREAKDOWN [PERSON_NAME] Creek Save Load Report Projects ( 27 ) [DATE] 2…" at bounding box center [784, 379] width 1568 height 758
